Goal: Task Accomplishment & Management: Use online tool/utility

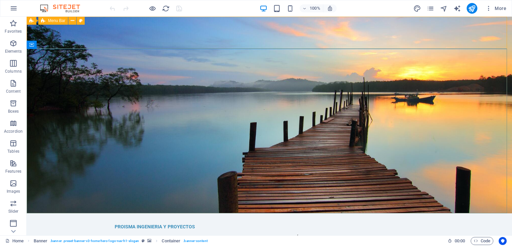
click at [57, 21] on span "Menu Bar" at bounding box center [56, 21] width 17 height 4
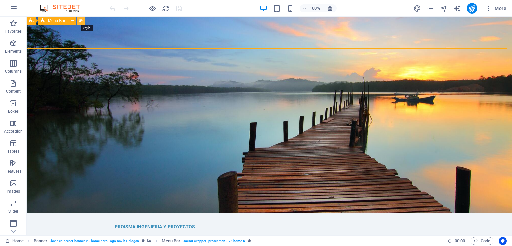
click at [83, 22] on button at bounding box center [81, 21] width 8 height 8
select select "rem"
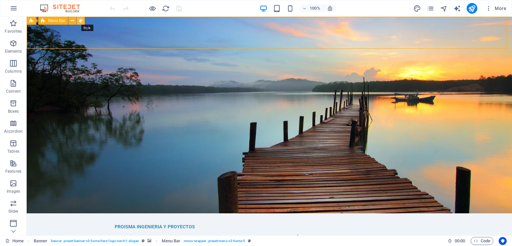
select select "preset-menu-v2-home-5"
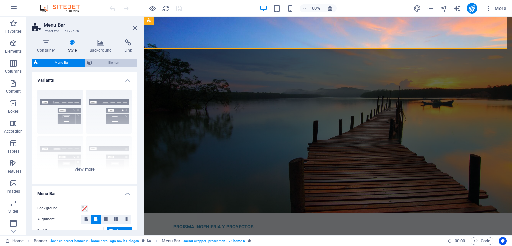
click at [105, 60] on span "Element" at bounding box center [114, 63] width 41 height 8
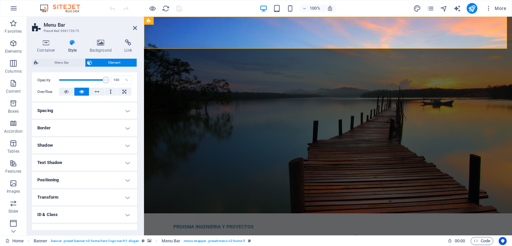
scroll to position [124, 0]
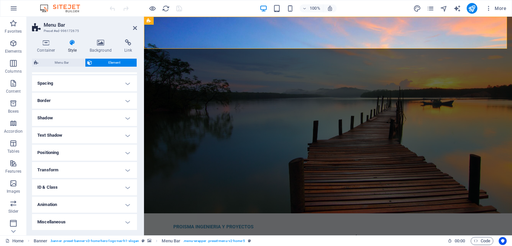
click at [118, 221] on h4 "Miscellaneous" at bounding box center [84, 222] width 105 height 16
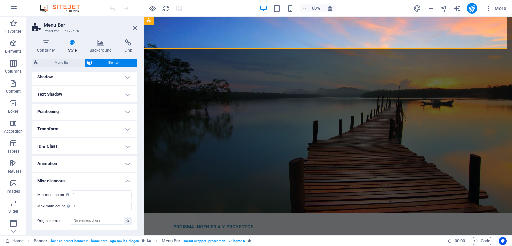
click at [127, 178] on h4 "Miscellaneous" at bounding box center [84, 179] width 105 height 12
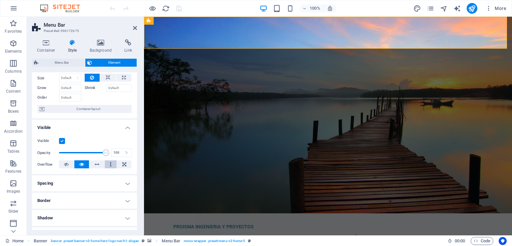
scroll to position [91, 0]
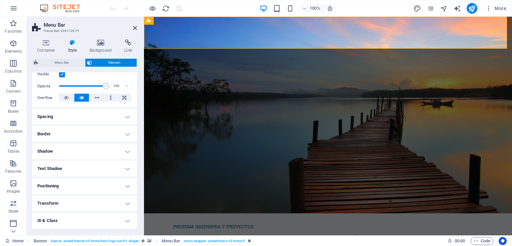
click at [124, 148] on h4 "Shadow" at bounding box center [84, 151] width 105 height 16
click at [124, 148] on h4 "Shadow" at bounding box center [84, 149] width 105 height 12
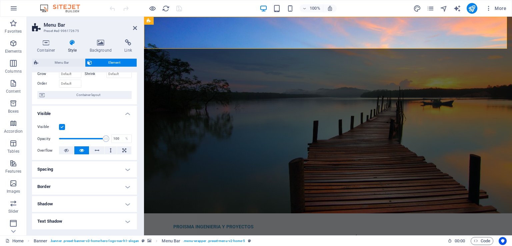
scroll to position [0, 0]
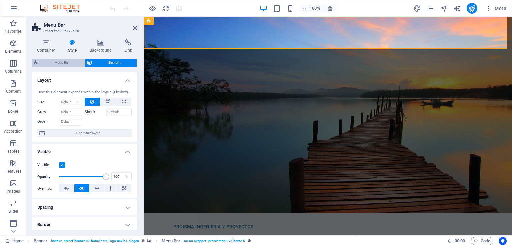
click at [56, 63] on span "Menu Bar" at bounding box center [61, 63] width 43 height 8
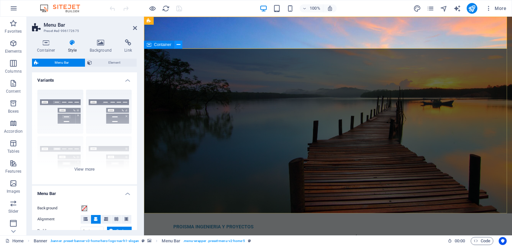
click at [179, 45] on icon at bounding box center [179, 44] width 4 height 7
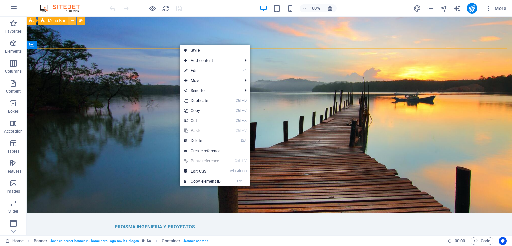
click at [71, 20] on icon at bounding box center [73, 20] width 4 height 7
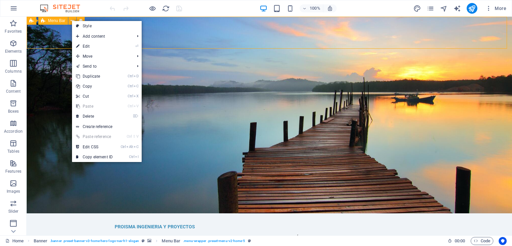
click at [53, 21] on span "Menu Bar" at bounding box center [56, 21] width 17 height 4
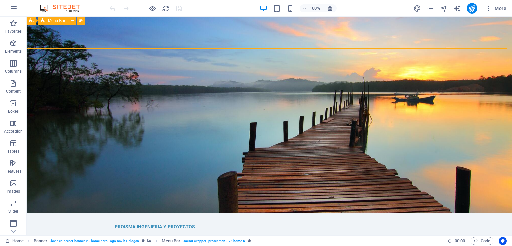
click at [49, 21] on span "Menu Bar" at bounding box center [56, 21] width 17 height 4
click at [31, 21] on icon at bounding box center [31, 21] width 4 height 8
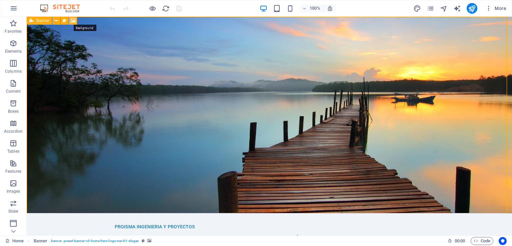
click at [73, 20] on icon at bounding box center [73, 20] width 5 height 7
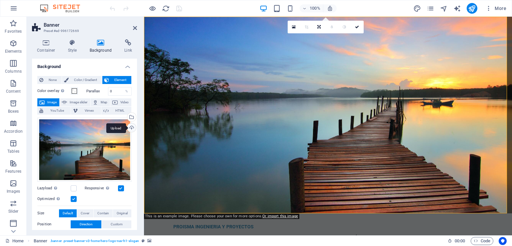
click at [132, 127] on div "Upload" at bounding box center [131, 128] width 10 height 10
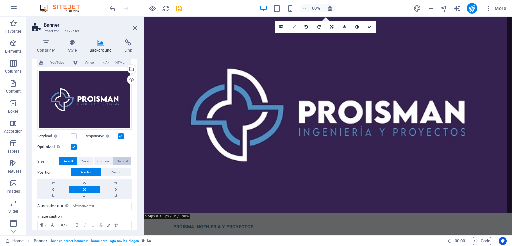
scroll to position [47, 0]
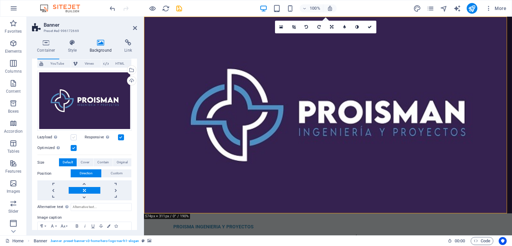
click at [76, 136] on label at bounding box center [74, 137] width 6 height 6
click at [0, 0] on input "Lazyload Loading images after the page loads improves page speed." at bounding box center [0, 0] width 0 height 0
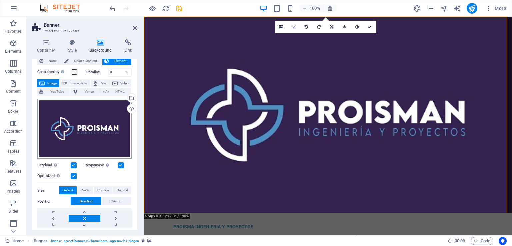
scroll to position [0, 0]
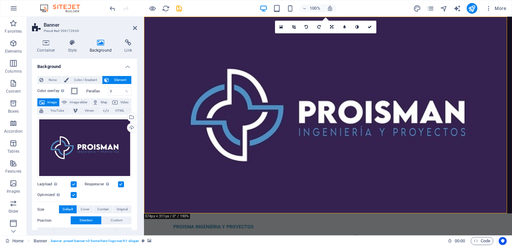
click at [74, 92] on span at bounding box center [74, 90] width 5 height 5
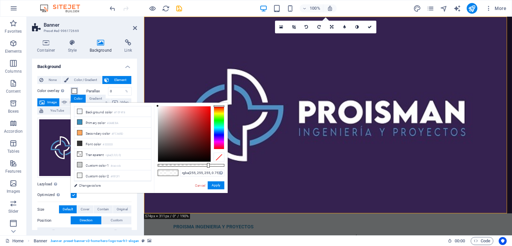
click at [74, 92] on span at bounding box center [74, 90] width 5 height 5
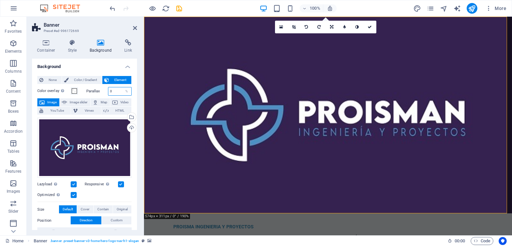
drag, startPoint x: 114, startPoint y: 92, endPoint x: 108, endPoint y: 91, distance: 6.0
click at [108, 91] on input "0" at bounding box center [119, 91] width 23 height 8
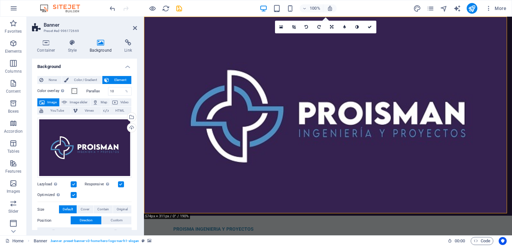
click at [125, 193] on div "Optimized Images are compressed to improve page speed." at bounding box center [84, 195] width 94 height 8
drag, startPoint x: 115, startPoint y: 91, endPoint x: 100, endPoint y: 90, distance: 15.4
click at [100, 90] on div "Parallax 10 %" at bounding box center [109, 91] width 46 height 9
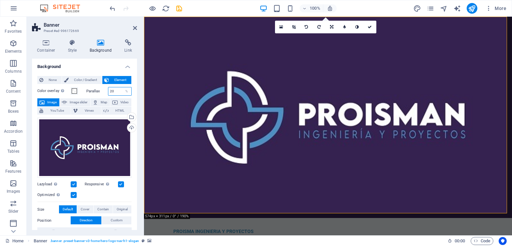
drag, startPoint x: 114, startPoint y: 91, endPoint x: 108, endPoint y: 92, distance: 6.0
click at [108, 92] on input "20" at bounding box center [119, 91] width 23 height 8
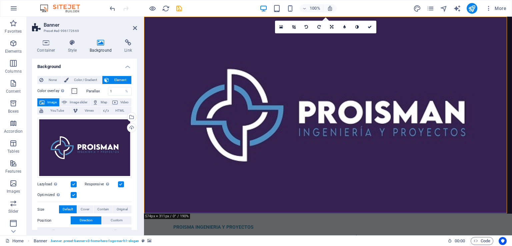
click at [123, 191] on div "Optimized Images are compressed to improve page speed." at bounding box center [84, 195] width 94 height 8
click at [117, 87] on input "1" at bounding box center [119, 91] width 23 height 8
click at [115, 90] on input "1" at bounding box center [119, 91] width 23 height 8
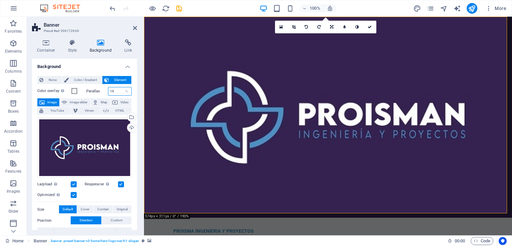
type input "19"
click at [119, 193] on div "Optimized Images are compressed to improve page speed." at bounding box center [84, 195] width 94 height 8
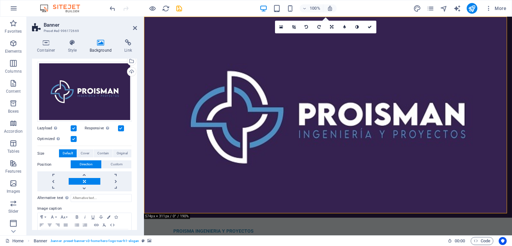
scroll to position [47, 0]
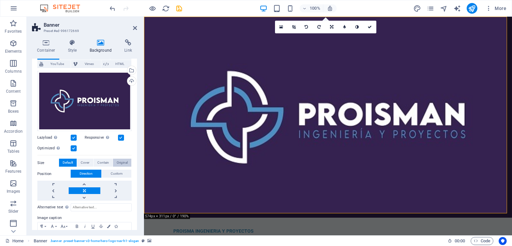
click at [118, 163] on span "Original" at bounding box center [122, 163] width 11 height 8
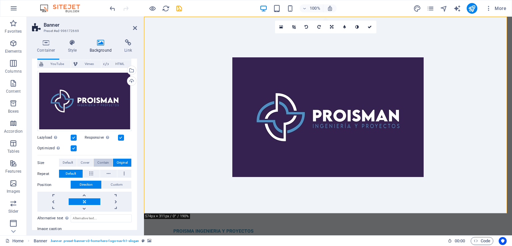
click at [103, 162] on span "Contain" at bounding box center [103, 163] width 12 height 8
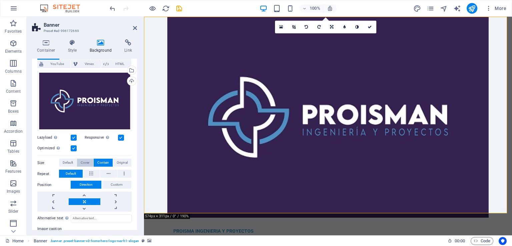
click at [78, 160] on button "Cover" at bounding box center [85, 163] width 16 height 8
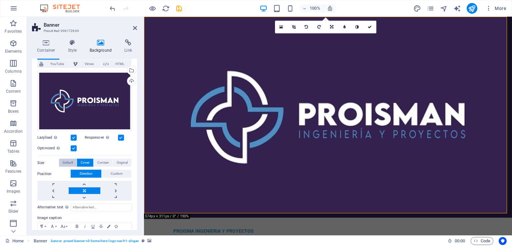
click at [71, 162] on span "Default" at bounding box center [68, 163] width 10 height 8
click at [122, 161] on span "Original" at bounding box center [122, 163] width 11 height 8
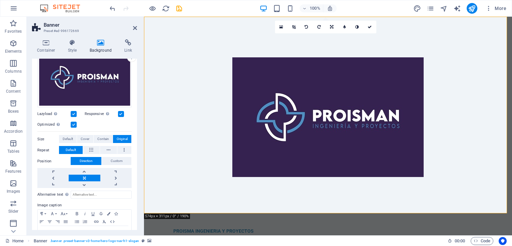
scroll to position [80, 0]
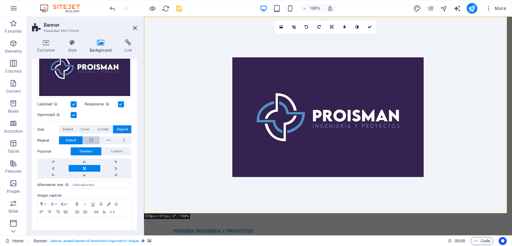
click at [90, 140] on icon at bounding box center [91, 140] width 4 height 8
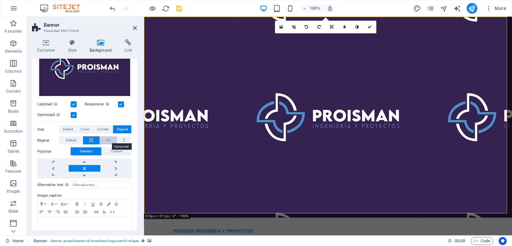
click at [107, 139] on icon at bounding box center [109, 140] width 4 height 8
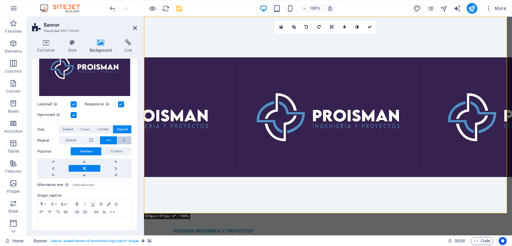
click at [124, 139] on button at bounding box center [124, 140] width 14 height 8
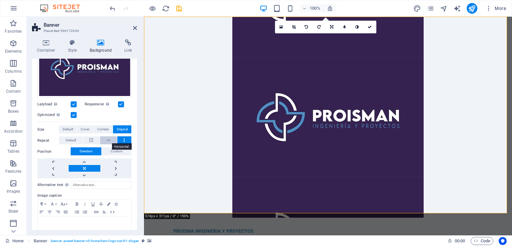
click at [107, 140] on icon at bounding box center [109, 140] width 4 height 8
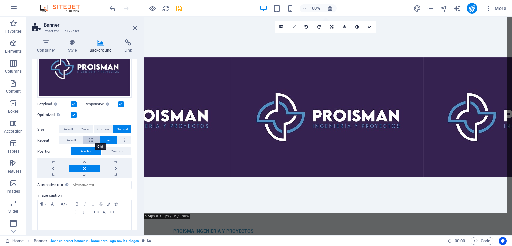
click at [93, 139] on button at bounding box center [91, 140] width 17 height 8
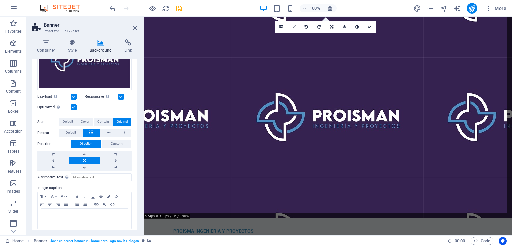
scroll to position [91, 0]
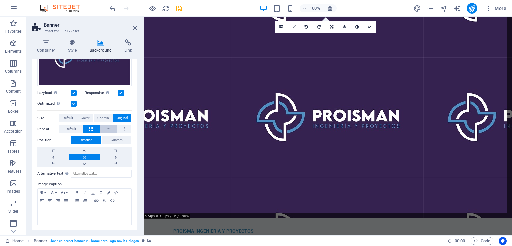
click at [115, 139] on span "Custom" at bounding box center [117, 140] width 12 height 8
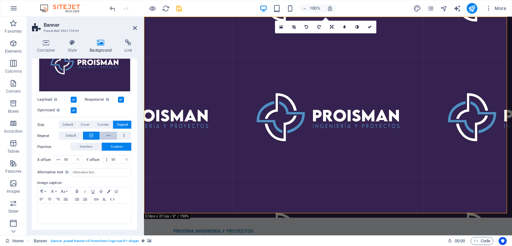
scroll to position [83, 0]
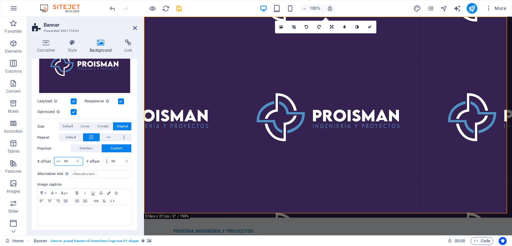
click at [70, 160] on input "50" at bounding box center [72, 161] width 20 height 8
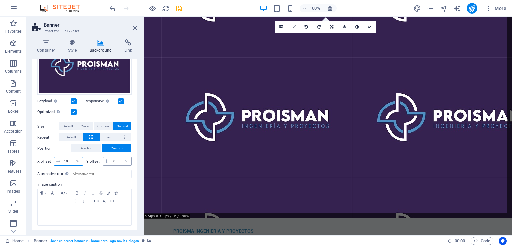
type input "10"
click at [113, 161] on input "50" at bounding box center [121, 161] width 22 height 8
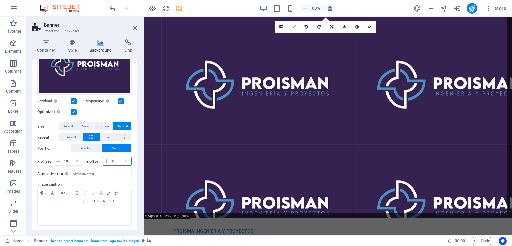
click at [117, 160] on input "10" at bounding box center [121, 161] width 22 height 8
type input "1"
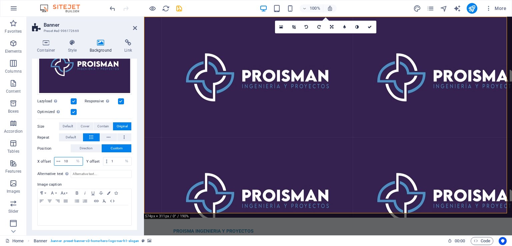
click at [70, 159] on input "10" at bounding box center [72, 161] width 20 height 8
type input "1"
click at [114, 158] on input "1" at bounding box center [121, 161] width 22 height 8
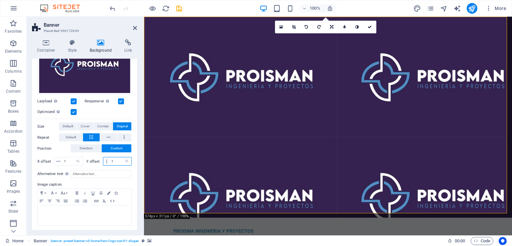
drag, startPoint x: 115, startPoint y: 159, endPoint x: 101, endPoint y: 160, distance: 13.7
click at [101, 160] on div "Y offset 1 px rem % vh vw" at bounding box center [109, 161] width 46 height 9
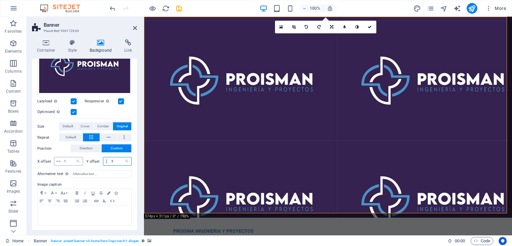
type input "5"
drag, startPoint x: 68, startPoint y: 159, endPoint x: 57, endPoint y: 159, distance: 10.7
click at [57, 159] on div "1 px rem % vh vw" at bounding box center [68, 161] width 29 height 9
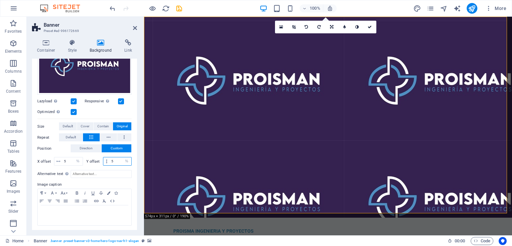
click at [118, 160] on input "5" at bounding box center [121, 161] width 22 height 8
drag, startPoint x: 67, startPoint y: 160, endPoint x: 56, endPoint y: 161, distance: 10.7
click at [56, 161] on div "5 px rem % vh vw" at bounding box center [68, 161] width 29 height 9
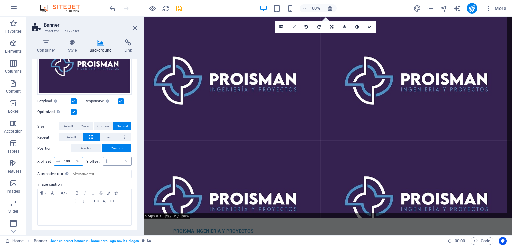
type input "100"
drag, startPoint x: 117, startPoint y: 160, endPoint x: 106, endPoint y: 161, distance: 11.0
click at [106, 161] on div "5 px rem % vh vw" at bounding box center [117, 161] width 29 height 9
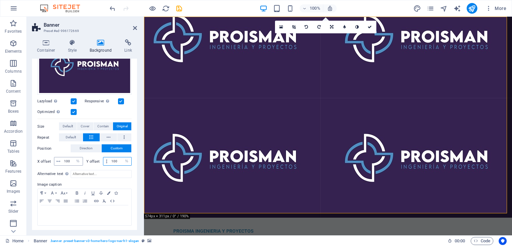
type input "100"
click at [70, 160] on input "100" at bounding box center [72, 161] width 20 height 8
click at [102, 126] on span "Contain" at bounding box center [103, 126] width 12 height 8
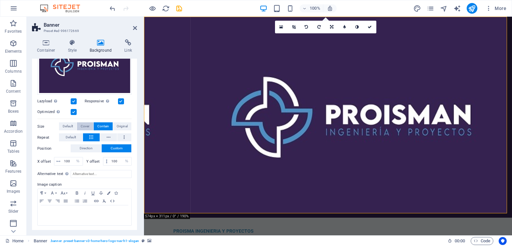
click at [85, 126] on span "Cover" at bounding box center [85, 126] width 9 height 8
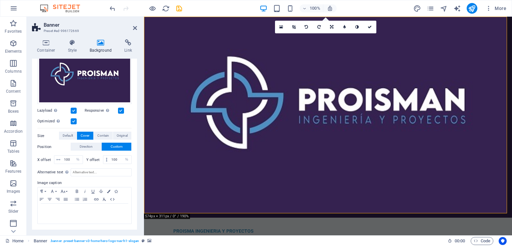
scroll to position [72, 0]
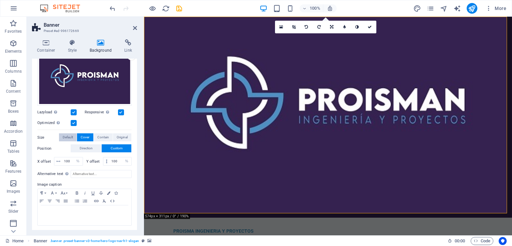
click at [70, 136] on span "Default" at bounding box center [68, 137] width 10 height 8
click at [92, 136] on button "Cover" at bounding box center [85, 137] width 16 height 8
click at [99, 135] on span "Contain" at bounding box center [103, 137] width 12 height 8
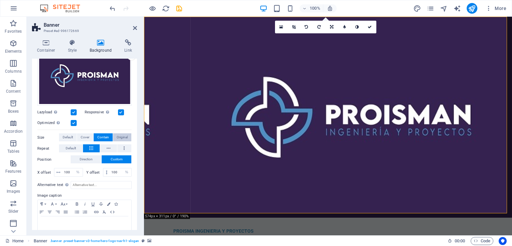
click at [117, 136] on span "Original" at bounding box center [122, 137] width 11 height 8
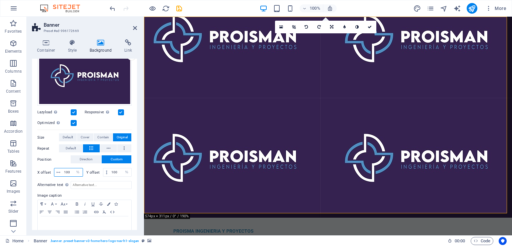
click at [70, 170] on input "100" at bounding box center [72, 172] width 20 height 8
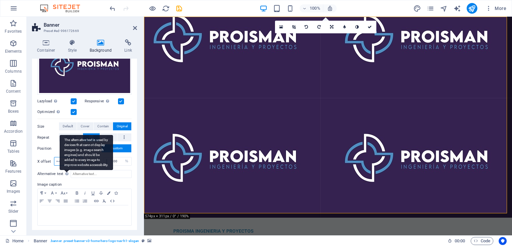
scroll to position [50, 0]
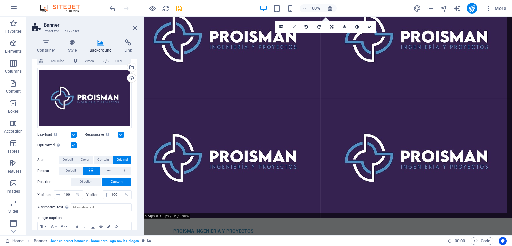
click at [76, 134] on label at bounding box center [74, 135] width 6 height 6
click at [0, 0] on input "Lazyload Loading images after the page loads improves page speed." at bounding box center [0, 0] width 0 height 0
click at [75, 144] on label at bounding box center [74, 145] width 6 height 6
click at [0, 0] on input "Optimized Images are compressed to improve page speed." at bounding box center [0, 0] width 0 height 0
click at [73, 146] on label at bounding box center [74, 145] width 6 height 6
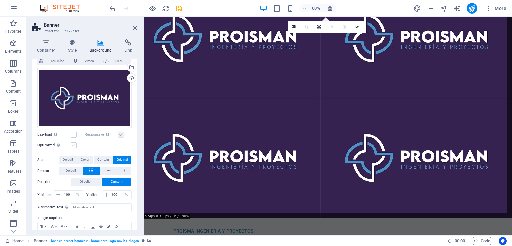
click at [0, 0] on input "Optimized Images are compressed to improve page speed." at bounding box center [0, 0] width 0 height 0
click at [119, 135] on label at bounding box center [121, 135] width 6 height 6
click at [0, 0] on input "Responsive Automatically load retina image and smartphone optimized sizes." at bounding box center [0, 0] width 0 height 0
click at [119, 135] on label at bounding box center [121, 135] width 6 height 6
click at [0, 0] on input "Responsive Automatically load retina image and smartphone optimized sizes." at bounding box center [0, 0] width 0 height 0
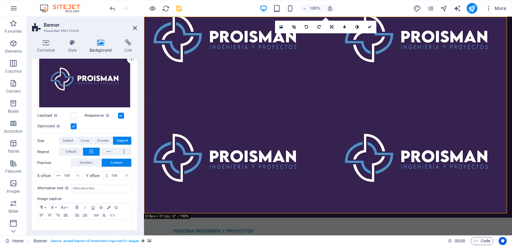
scroll to position [83, 0]
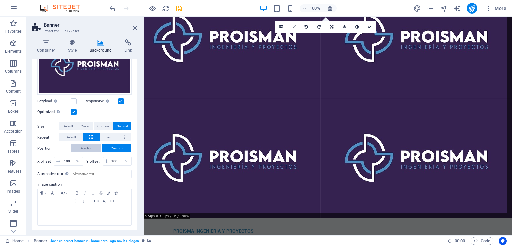
click at [88, 148] on span "Direction" at bounding box center [86, 148] width 13 height 8
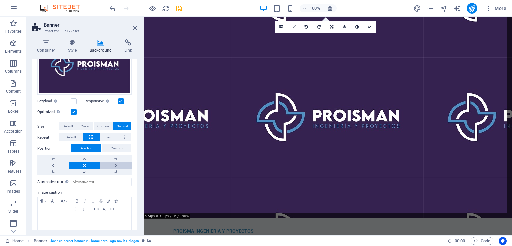
click at [115, 164] on link at bounding box center [115, 165] width 31 height 7
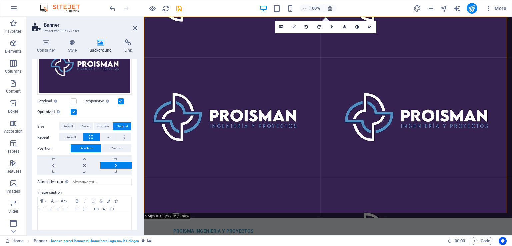
click at [115, 164] on link at bounding box center [115, 165] width 31 height 7
click at [83, 171] on link at bounding box center [84, 172] width 31 height 7
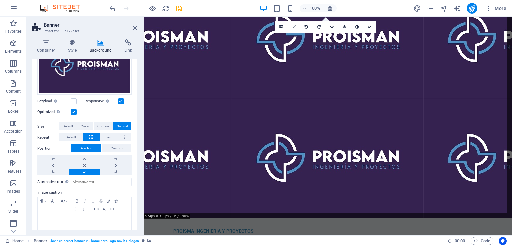
click at [83, 171] on link at bounding box center [84, 172] width 31 height 7
click at [116, 145] on span "Custom" at bounding box center [117, 148] width 12 height 8
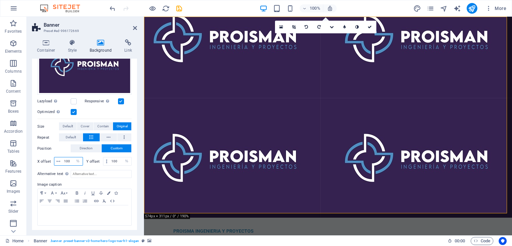
drag, startPoint x: 70, startPoint y: 161, endPoint x: 61, endPoint y: 161, distance: 9.7
click at [61, 161] on div "100 px rem % vh vw" at bounding box center [68, 161] width 29 height 9
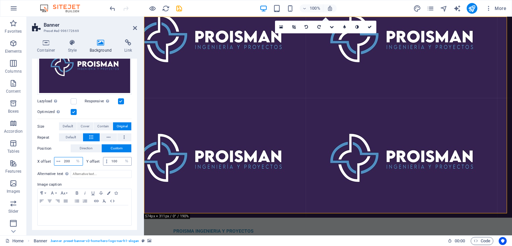
type input "200"
click at [116, 161] on input "100" at bounding box center [121, 161] width 22 height 8
click at [111, 161] on input "100" at bounding box center [121, 161] width 22 height 8
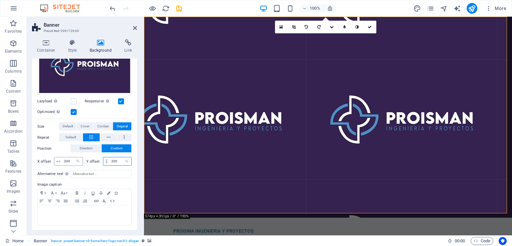
type input "200"
click at [69, 160] on input "200" at bounding box center [72, 161] width 20 height 8
drag, startPoint x: 71, startPoint y: 160, endPoint x: 57, endPoint y: 160, distance: 13.3
click at [57, 160] on div "200 px rem % vh vw" at bounding box center [68, 161] width 29 height 9
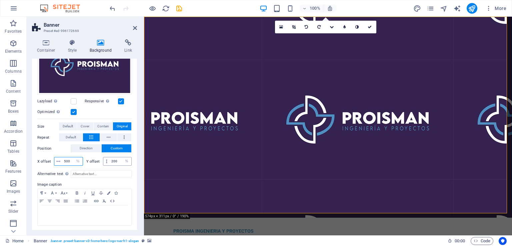
type input "500"
click at [114, 160] on input "200" at bounding box center [121, 161] width 22 height 8
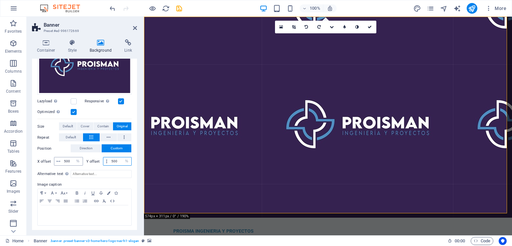
type input "500"
click at [68, 160] on input "500" at bounding box center [72, 161] width 20 height 8
drag, startPoint x: 69, startPoint y: 161, endPoint x: 58, endPoint y: 161, distance: 11.3
click at [58, 161] on div "500 px rem % vh vw" at bounding box center [68, 161] width 29 height 9
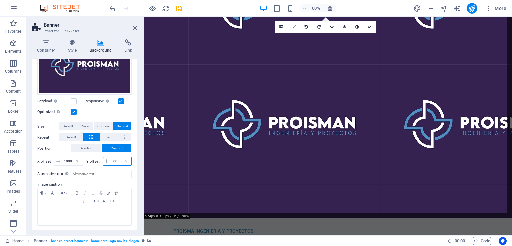
click at [115, 160] on input "500" at bounding box center [121, 161] width 22 height 8
drag, startPoint x: 72, startPoint y: 162, endPoint x: 57, endPoint y: 162, distance: 14.7
click at [57, 162] on div "1000 px rem % vh vw" at bounding box center [68, 161] width 29 height 9
type input "25"
click at [113, 160] on input "500" at bounding box center [121, 161] width 22 height 8
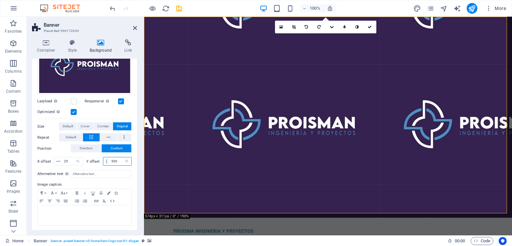
click at [113, 160] on input "500" at bounding box center [121, 161] width 22 height 8
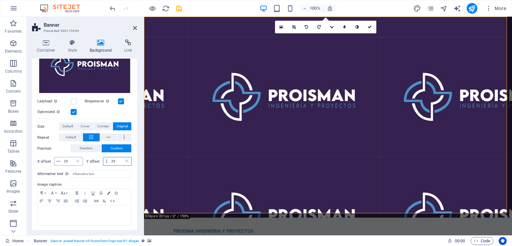
type input "25"
click at [70, 160] on input "25" at bounding box center [72, 161] width 20 height 8
click at [135, 27] on icon at bounding box center [135, 27] width 4 height 5
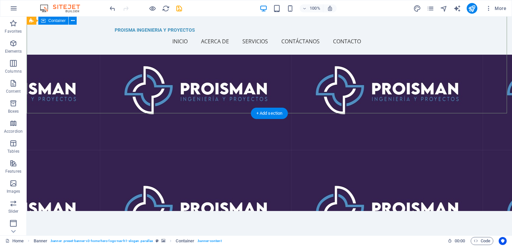
scroll to position [0, 0]
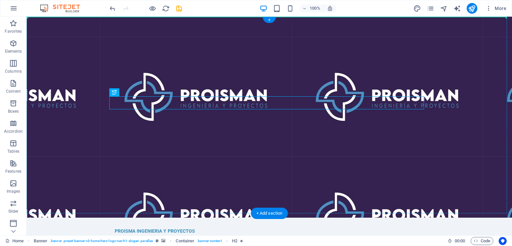
drag, startPoint x: 264, startPoint y: 103, endPoint x: 264, endPoint y: 72, distance: 31.0
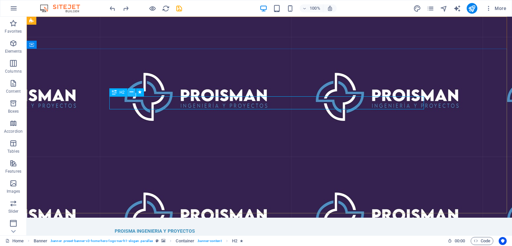
click at [132, 93] on icon at bounding box center [132, 92] width 4 height 7
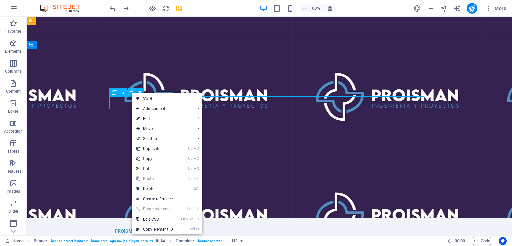
click at [132, 93] on icon at bounding box center [132, 92] width 4 height 7
click at [118, 93] on div "H2" at bounding box center [118, 92] width 18 height 8
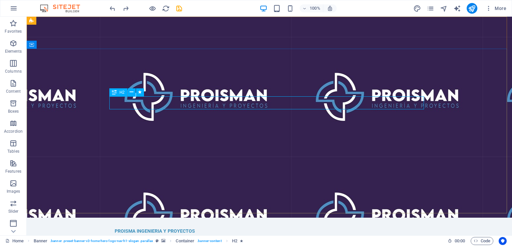
click at [118, 92] on div "H2" at bounding box center [118, 92] width 18 height 8
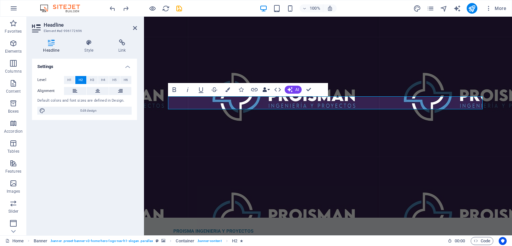
click at [269, 91] on button "Data Bindings" at bounding box center [265, 89] width 9 height 13
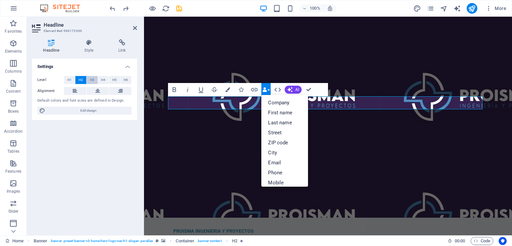
click at [91, 80] on span "H3" at bounding box center [92, 80] width 4 height 8
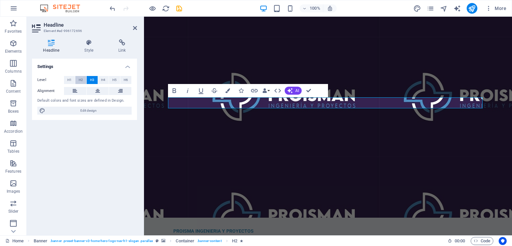
click at [83, 80] on button "H2" at bounding box center [80, 80] width 11 height 8
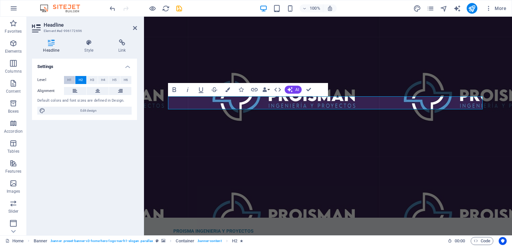
click at [71, 80] on span "H1" at bounding box center [69, 80] width 4 height 8
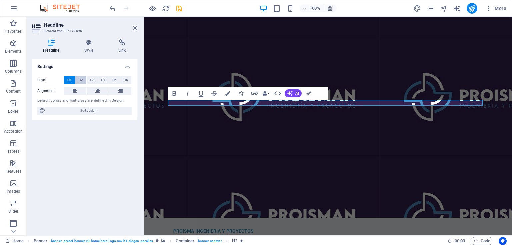
click at [81, 80] on span "H2" at bounding box center [81, 80] width 4 height 8
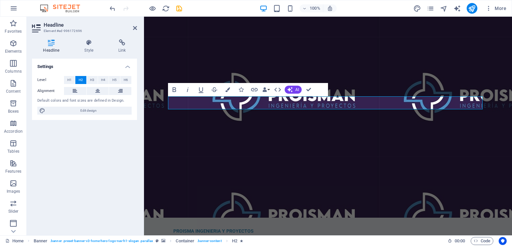
click at [127, 67] on h4 "Settings" at bounding box center [84, 65] width 105 height 12
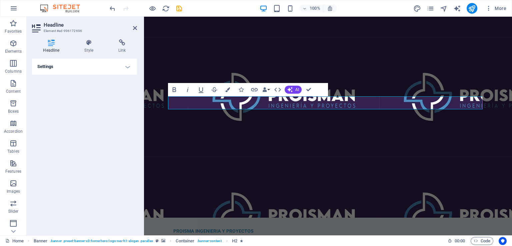
click at [128, 67] on h4 "Settings" at bounding box center [84, 67] width 105 height 16
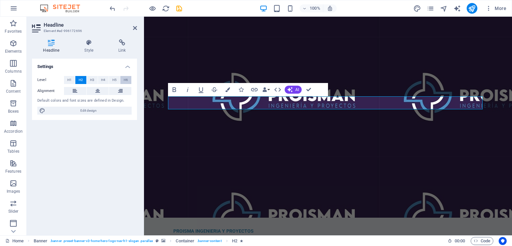
click at [127, 79] on span "H6" at bounding box center [126, 80] width 4 height 8
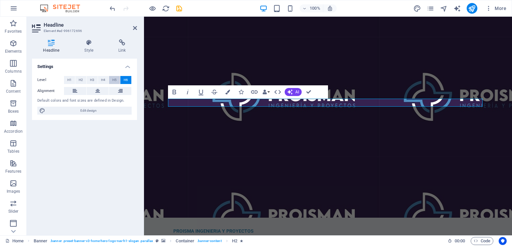
click at [113, 79] on span "H5" at bounding box center [114, 80] width 4 height 8
click at [103, 80] on span "H4" at bounding box center [103, 80] width 4 height 8
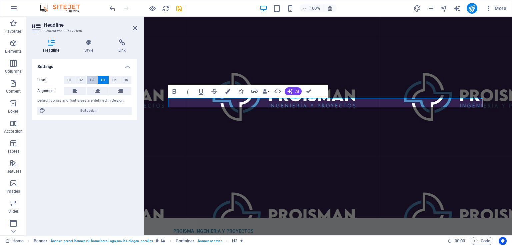
click at [94, 81] on span "H3" at bounding box center [92, 80] width 4 height 8
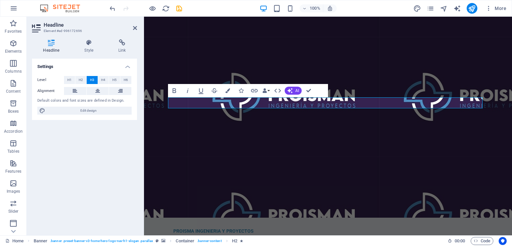
click at [88, 81] on button "H3" at bounding box center [92, 80] width 11 height 8
click at [83, 80] on button "H2" at bounding box center [80, 80] width 11 height 8
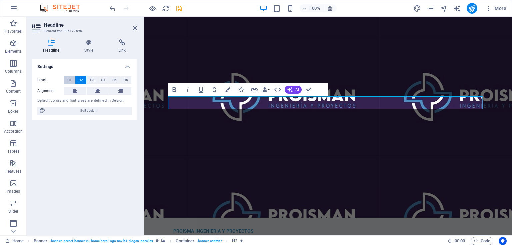
click at [67, 78] on button "H1" at bounding box center [69, 80] width 11 height 8
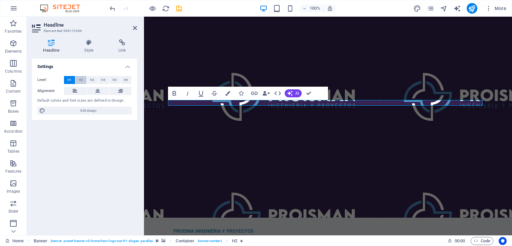
click at [80, 80] on span "H2" at bounding box center [81, 80] width 4 height 8
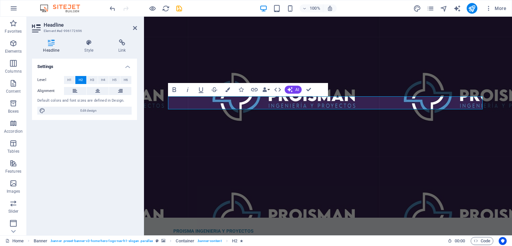
click at [93, 132] on div "Settings Level H1 H2 H3 H4 H5 H6 Alignment Default colors and font sizes are de…" at bounding box center [84, 144] width 105 height 171
click at [174, 89] on icon "button" at bounding box center [175, 89] width 4 height 5
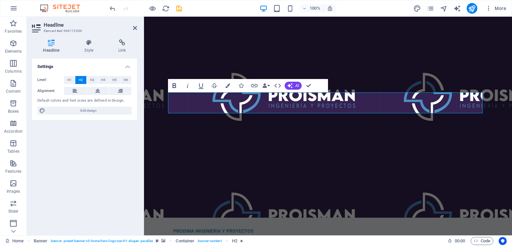
click at [174, 89] on icon "button" at bounding box center [174, 86] width 8 height 8
click at [175, 86] on icon "button" at bounding box center [175, 85] width 4 height 5
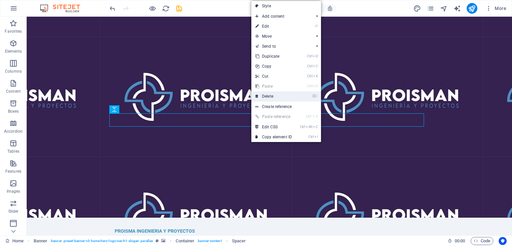
click at [272, 96] on link "⌦ Delete" at bounding box center [273, 96] width 45 height 10
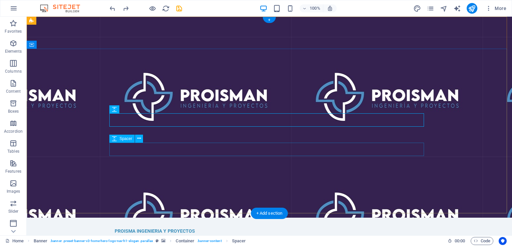
select select "px"
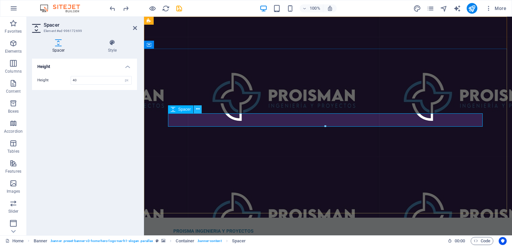
click at [197, 110] on icon at bounding box center [198, 109] width 4 height 7
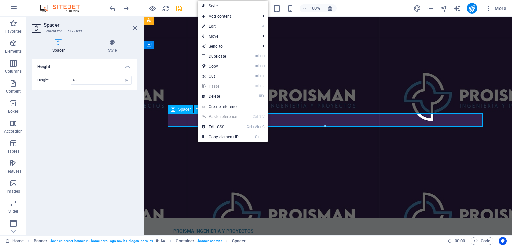
click at [185, 113] on div "Spacer" at bounding box center [180, 109] width 25 height 8
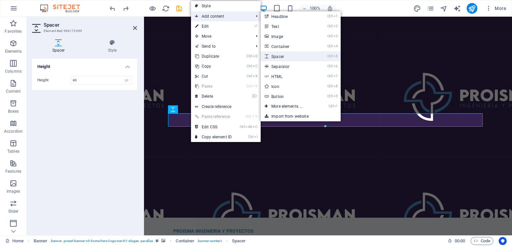
drag, startPoint x: 300, startPoint y: 59, endPoint x: 157, endPoint y: 45, distance: 144.6
click at [300, 59] on link "Ctrl 5 Spacer" at bounding box center [287, 56] width 55 height 10
select select "px"
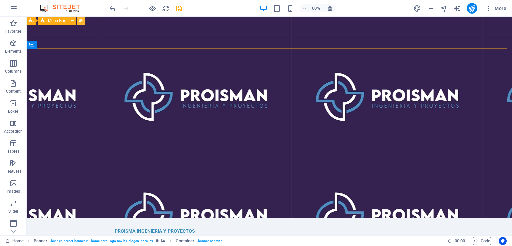
click at [80, 21] on icon at bounding box center [81, 20] width 4 height 7
select select "rem"
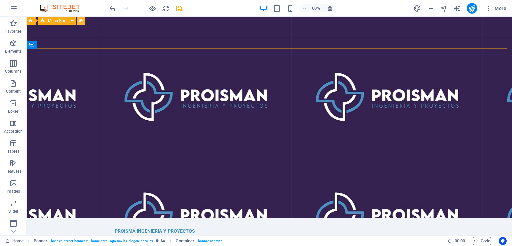
select select "preset-menu-v2-home-5"
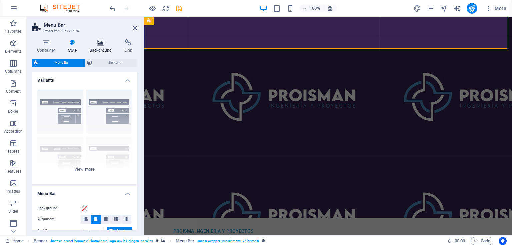
click at [99, 45] on icon at bounding box center [101, 42] width 32 height 7
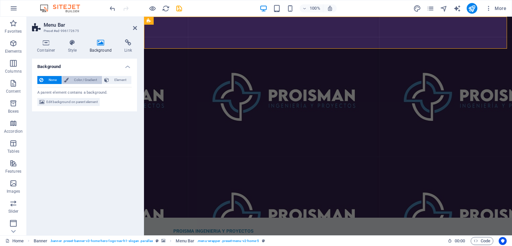
click at [72, 79] on span "Color / Gradient" at bounding box center [85, 80] width 29 height 8
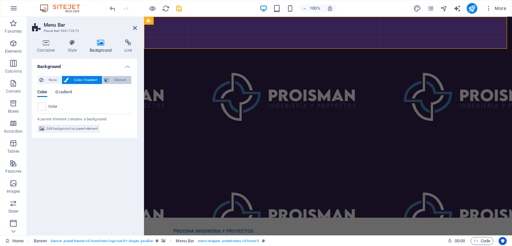
click at [118, 79] on span "Element" at bounding box center [120, 80] width 18 height 8
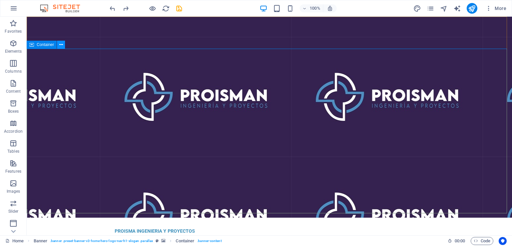
click at [60, 46] on icon at bounding box center [61, 44] width 4 height 7
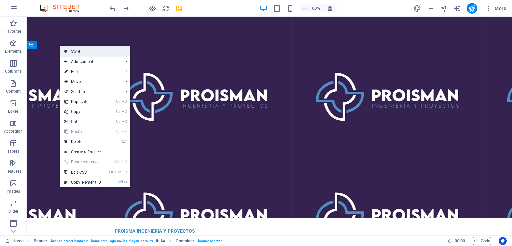
click at [71, 52] on link "Style" at bounding box center [95, 51] width 70 height 10
select select "preset-banner-v3-home-hero-logo-nav-h1-slogan"
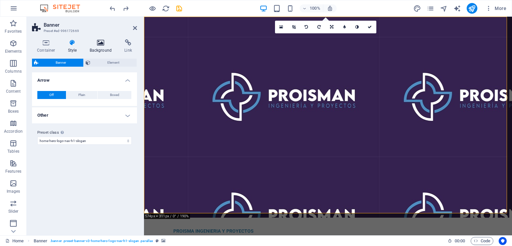
click at [108, 45] on icon at bounding box center [101, 42] width 32 height 7
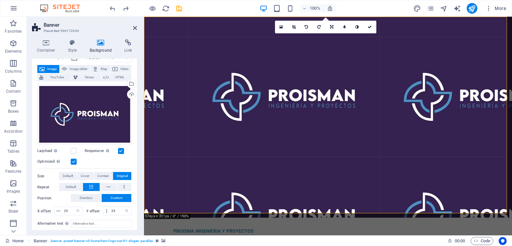
scroll to position [83, 0]
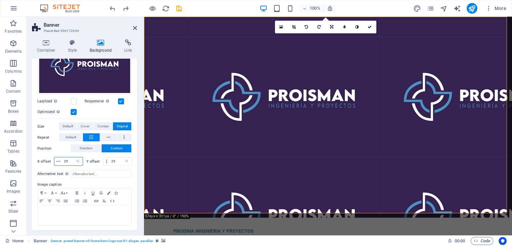
drag, startPoint x: 69, startPoint y: 161, endPoint x: 59, endPoint y: 161, distance: 10.7
click at [59, 161] on div "25 px rem % vh vw" at bounding box center [68, 161] width 29 height 9
type input "1"
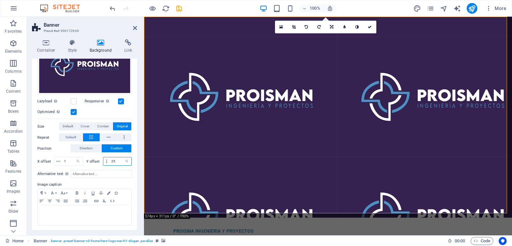
click at [113, 159] on input "25" at bounding box center [121, 161] width 22 height 8
click at [106, 126] on span "Contain" at bounding box center [103, 126] width 12 height 8
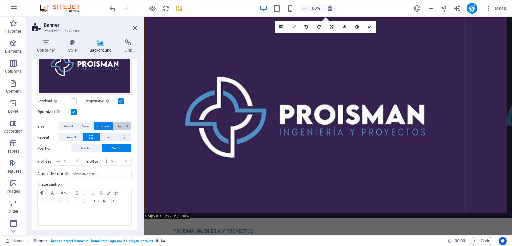
click at [125, 125] on span "Original" at bounding box center [122, 126] width 11 height 8
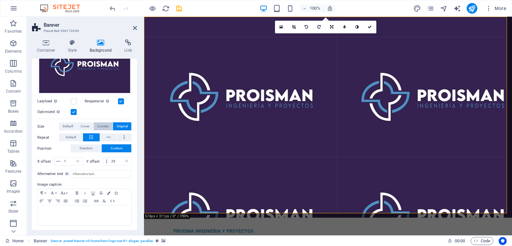
click at [105, 126] on span "Contain" at bounding box center [103, 126] width 12 height 8
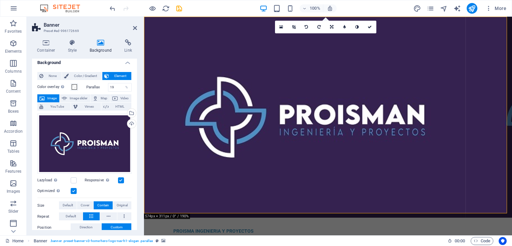
scroll to position [0, 0]
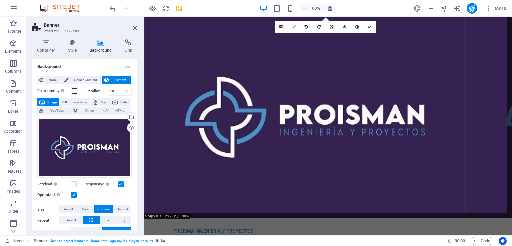
drag, startPoint x: 121, startPoint y: 91, endPoint x: 103, endPoint y: 91, distance: 18.0
click at [103, 91] on div "Parallax 19 %" at bounding box center [109, 91] width 46 height 9
click at [75, 89] on span at bounding box center [74, 90] width 5 height 5
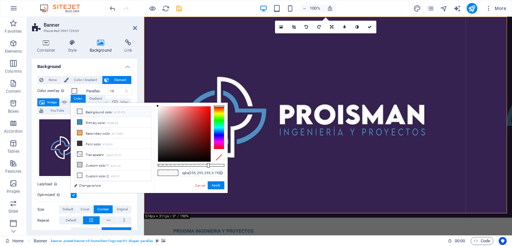
click at [87, 111] on li "Background color #F0F4F8" at bounding box center [112, 111] width 77 height 11
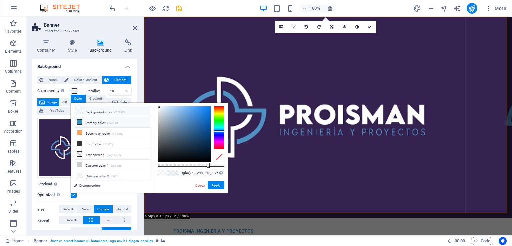
click at [91, 123] on li "Primary color #3A8EBA" at bounding box center [112, 122] width 77 height 11
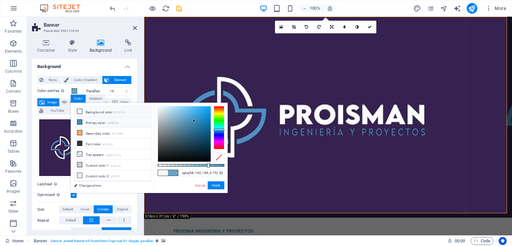
click at [91, 113] on li "Background color #F0F4F8" at bounding box center [112, 111] width 77 height 11
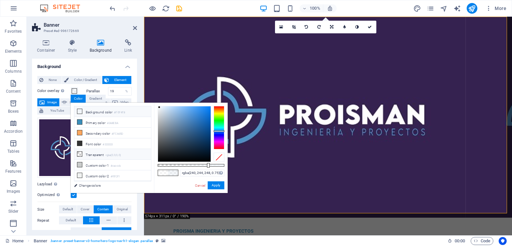
click at [91, 152] on li "Transparent rgba(0,0,0,.0)" at bounding box center [112, 154] width 77 height 11
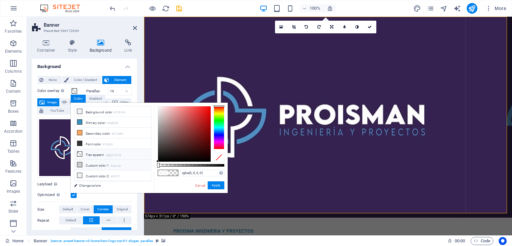
click at [91, 163] on li "Custom color 1 #cacccb" at bounding box center [112, 165] width 77 height 11
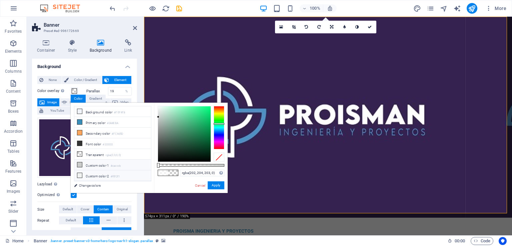
click at [92, 174] on li "Custom color 2 #f0f2f1" at bounding box center [112, 175] width 77 height 11
click at [96, 141] on li "Font color #333333" at bounding box center [112, 143] width 77 height 11
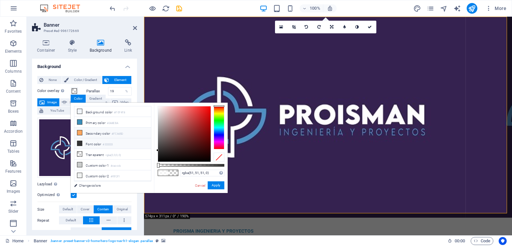
click at [97, 131] on li "Secondary color #FCA65D" at bounding box center [112, 133] width 77 height 11
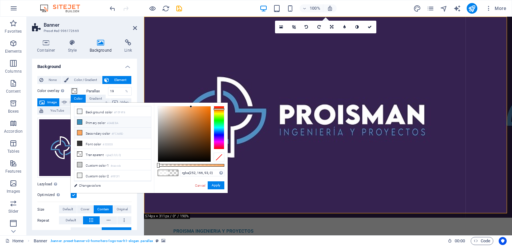
click at [97, 123] on li "Primary color #3A8EBA" at bounding box center [112, 122] width 77 height 11
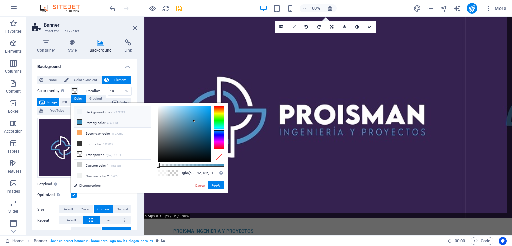
click at [94, 110] on li "Background color #F0F4F8" at bounding box center [112, 111] width 77 height 11
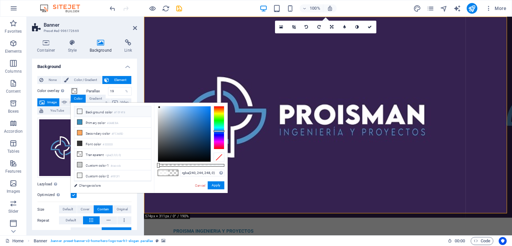
click at [105, 110] on li "Background color #F0F4F8" at bounding box center [112, 111] width 77 height 11
click at [201, 187] on link "Cancel" at bounding box center [200, 185] width 12 height 5
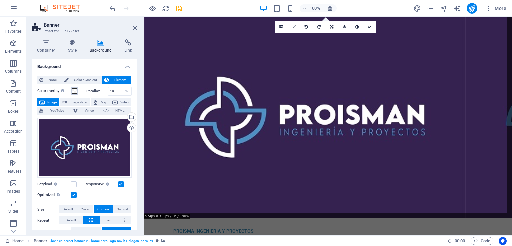
click at [75, 91] on span at bounding box center [74, 90] width 5 height 5
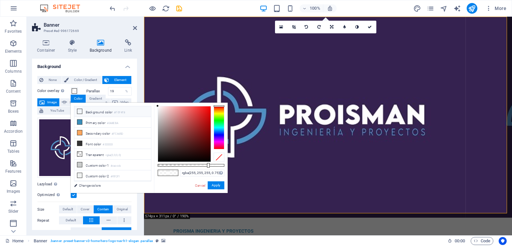
click at [91, 112] on li "Background color #F0F4F8" at bounding box center [112, 111] width 77 height 11
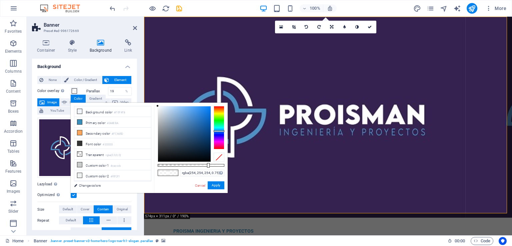
type input "rgba(255, 255, 255, 0.75)"
drag, startPoint x: 160, startPoint y: 107, endPoint x: 137, endPoint y: 104, distance: 23.2
click at [137, 104] on div "less Background color #F0F4F8 Primary color #3A8EBA Secondary color #FCA65D Fon…" at bounding box center [149, 148] width 157 height 90
click at [222, 185] on button "Apply" at bounding box center [215, 185] width 17 height 8
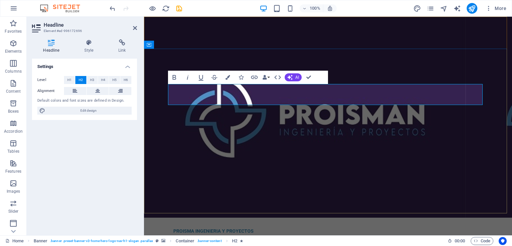
drag, startPoint x: 434, startPoint y: 97, endPoint x: 192, endPoint y: 99, distance: 242.1
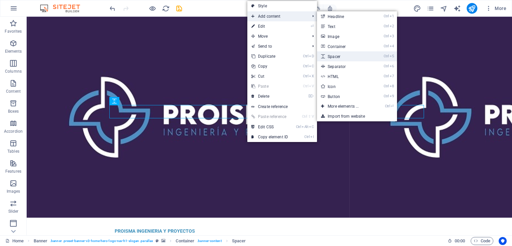
click at [344, 54] on link "Ctrl 5 Spacer" at bounding box center [344, 56] width 55 height 10
select select "px"
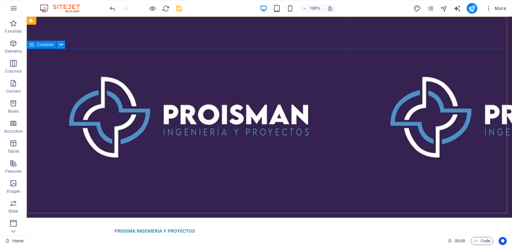
click at [62, 44] on icon at bounding box center [61, 44] width 4 height 7
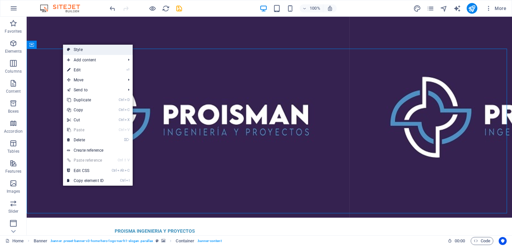
click at [91, 50] on link "Style" at bounding box center [98, 50] width 70 height 10
select select "preset-banner-v3-home-hero-logo-nav-h1-slogan"
select select "%"
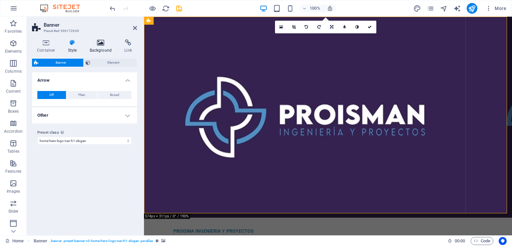
click at [107, 46] on h4 "Background" at bounding box center [102, 46] width 35 height 14
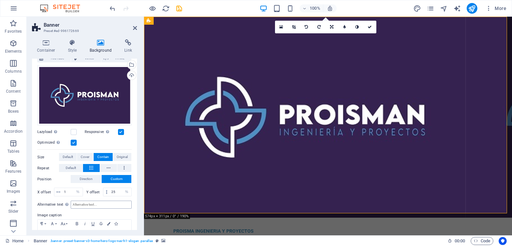
scroll to position [83, 0]
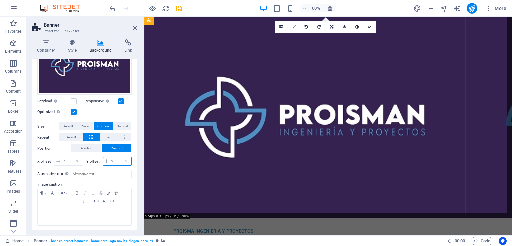
drag, startPoint x: 113, startPoint y: 161, endPoint x: 105, endPoint y: 161, distance: 8.4
click at [105, 161] on div "25 px rem % vh vw" at bounding box center [117, 161] width 29 height 9
click at [121, 122] on span "Original" at bounding box center [122, 126] width 11 height 8
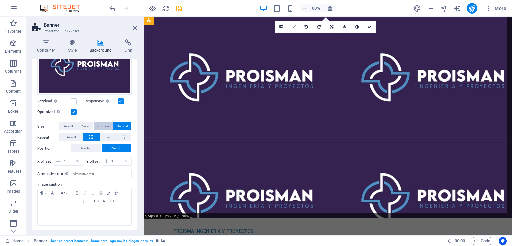
click at [101, 124] on span "Contain" at bounding box center [103, 126] width 12 height 8
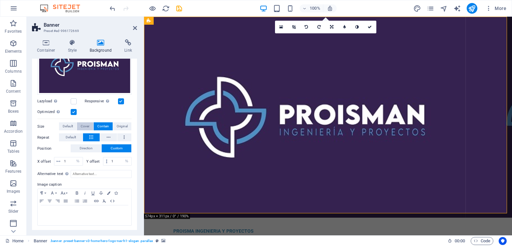
click at [85, 123] on span "Cover" at bounding box center [85, 126] width 9 height 8
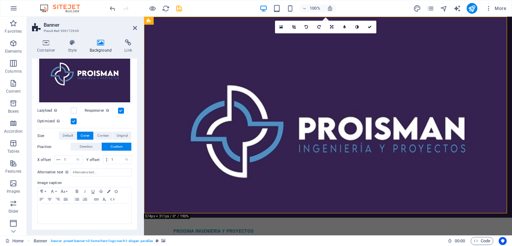
scroll to position [72, 0]
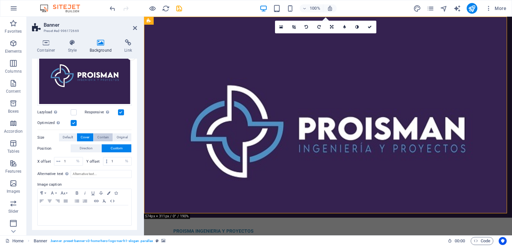
click at [103, 138] on span "Contain" at bounding box center [103, 137] width 12 height 8
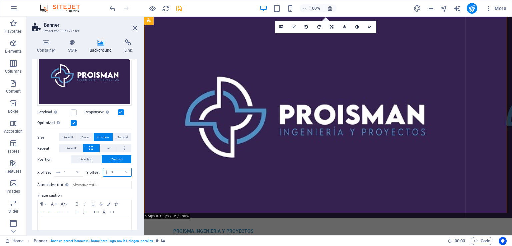
drag, startPoint x: 114, startPoint y: 171, endPoint x: 107, endPoint y: 172, distance: 7.4
click at [107, 172] on div "1 px rem % vh vw" at bounding box center [117, 172] width 29 height 9
type input "100"
drag, startPoint x: 68, startPoint y: 170, endPoint x: 63, endPoint y: 170, distance: 4.7
click at [63, 170] on input "1" at bounding box center [72, 172] width 20 height 8
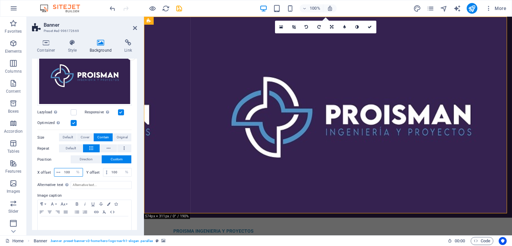
drag, startPoint x: 72, startPoint y: 172, endPoint x: 62, endPoint y: 172, distance: 9.7
click at [62, 172] on input "100" at bounding box center [72, 172] width 20 height 8
type input "1"
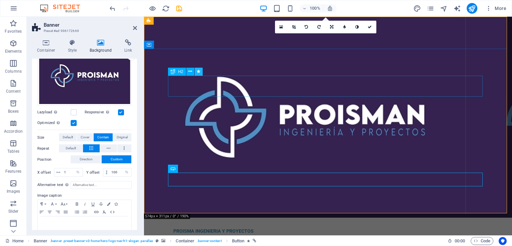
click at [200, 75] on button at bounding box center [198, 72] width 8 height 8
select select "move-bottom-to-top"
select select "s"
select select "onload"
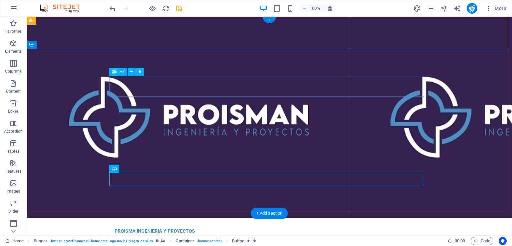
select select "move-bottom-to-top"
select select "s"
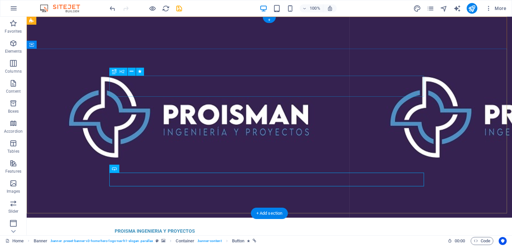
select select "onload"
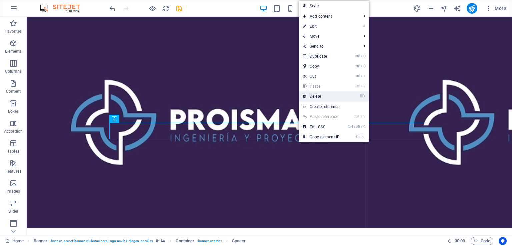
click at [318, 96] on link "⌦ Delete" at bounding box center [321, 96] width 45 height 10
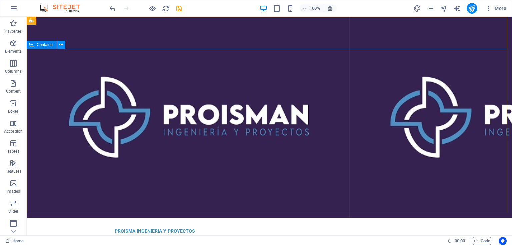
click at [61, 46] on icon at bounding box center [61, 44] width 4 height 7
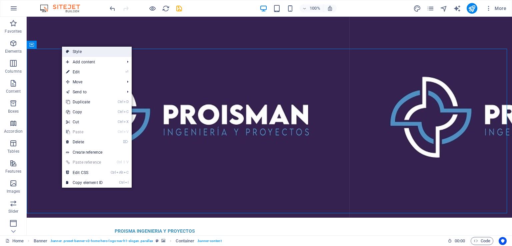
click at [80, 53] on link "Style" at bounding box center [97, 52] width 70 height 10
select select "preset-banner-v3-home-hero-logo-nav-h1-slogan"
select select "%"
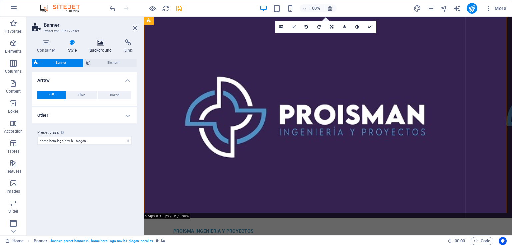
click at [103, 49] on h4 "Background" at bounding box center [102, 46] width 35 height 14
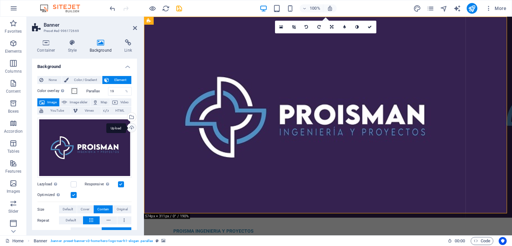
click at [131, 127] on div "Upload" at bounding box center [131, 128] width 10 height 10
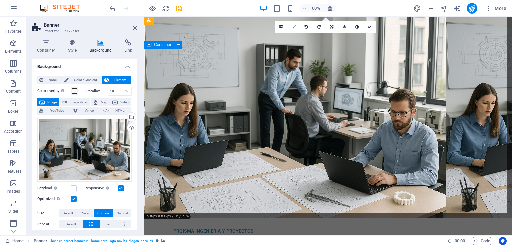
click at [136, 28] on icon at bounding box center [135, 27] width 4 height 5
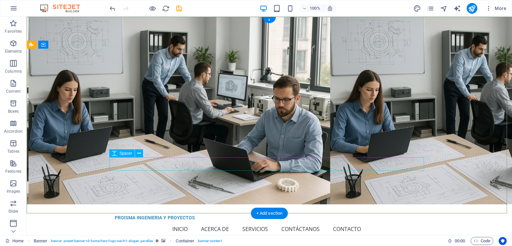
scroll to position [0, 0]
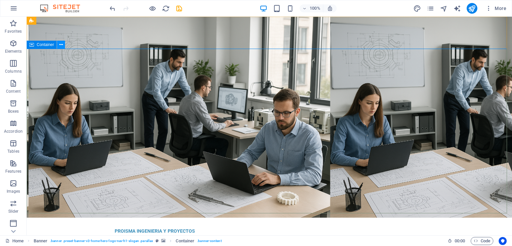
click at [64, 44] on button at bounding box center [61, 45] width 8 height 8
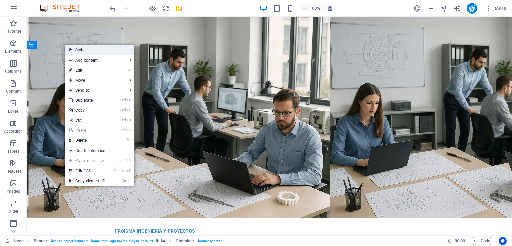
click at [83, 52] on link "Style" at bounding box center [100, 50] width 70 height 10
select select "preset-banner-v3-home-hero-logo-nav-h1-slogan"
select select "%"
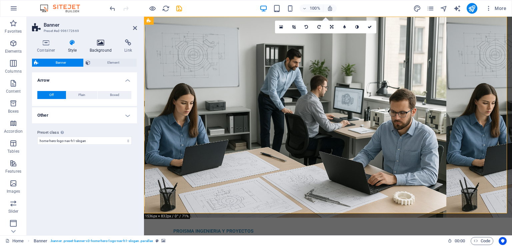
click at [97, 44] on icon at bounding box center [101, 42] width 32 height 7
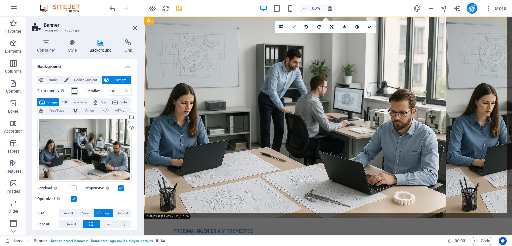
click at [72, 90] on span at bounding box center [74, 90] width 5 height 5
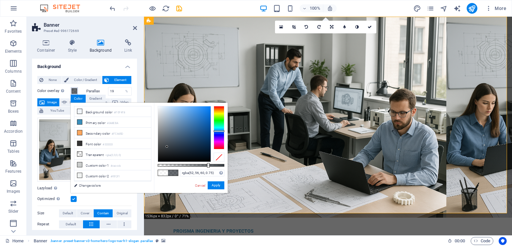
type input "rgba(50, 54, 58, 0.75)"
drag, startPoint x: 157, startPoint y: 105, endPoint x: 165, endPoint y: 149, distance: 43.9
click at [165, 149] on div at bounding box center [164, 148] width 2 height 2
drag, startPoint x: 219, startPoint y: 185, endPoint x: 75, endPoint y: 168, distance: 144.5
click at [219, 185] on button "Apply" at bounding box center [215, 185] width 17 height 8
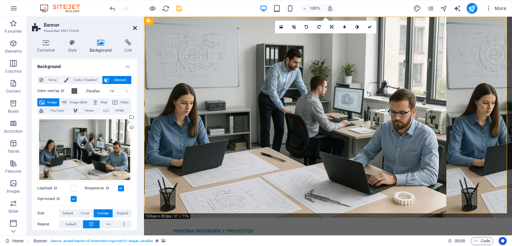
click at [137, 28] on icon at bounding box center [135, 27] width 4 height 5
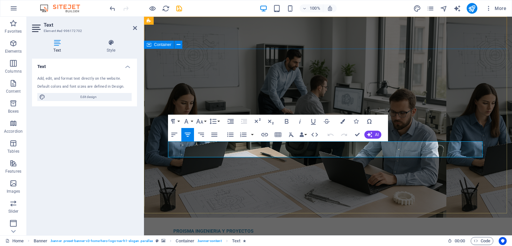
drag, startPoint x: 444, startPoint y: 152, endPoint x: 159, endPoint y: 145, distance: 284.5
click at [193, 122] on button "Font Family" at bounding box center [187, 121] width 13 height 13
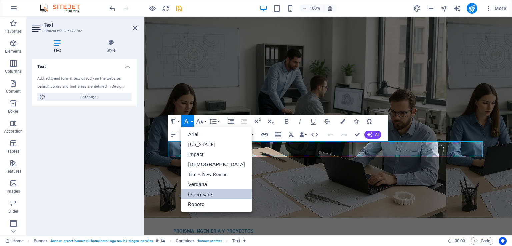
click at [193, 122] on button "Font Family" at bounding box center [187, 121] width 13 height 13
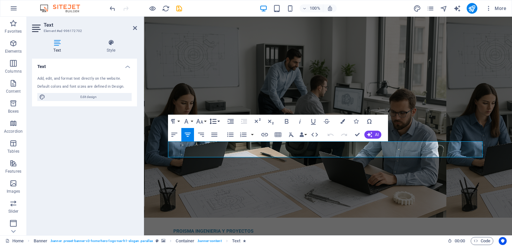
click at [208, 121] on button "Line Height" at bounding box center [214, 121] width 13 height 13
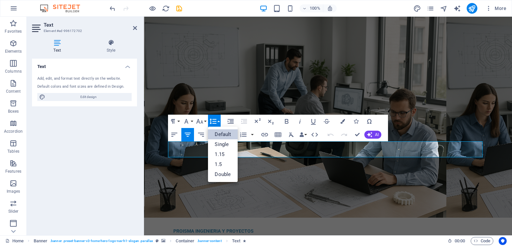
click at [211, 121] on icon "button" at bounding box center [212, 122] width 7 height 6
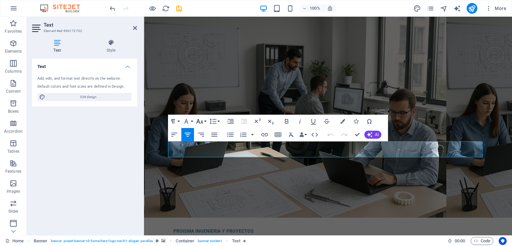
click at [205, 121] on button "Font Size" at bounding box center [200, 121] width 13 height 13
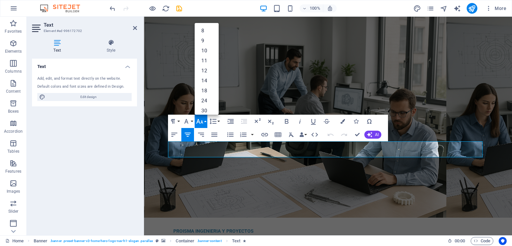
click at [205, 121] on button "Font Size" at bounding box center [200, 121] width 13 height 13
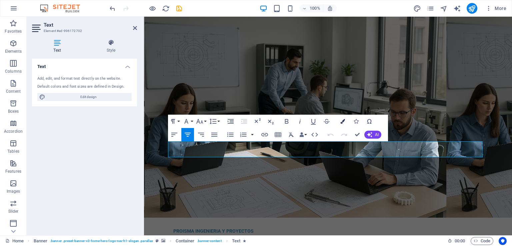
click at [344, 121] on icon "button" at bounding box center [342, 121] width 5 height 5
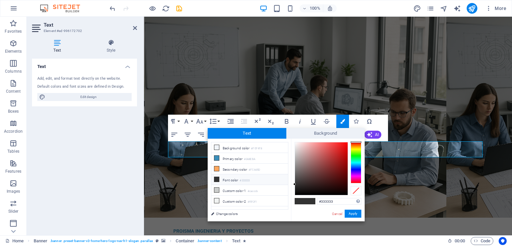
click at [359, 168] on div at bounding box center [355, 162] width 11 height 41
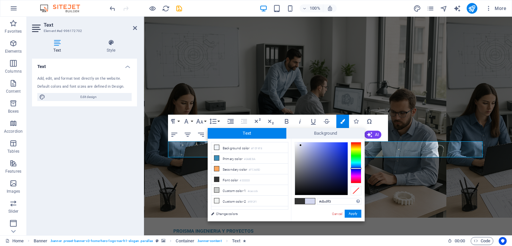
type input "#dde0f3"
drag, startPoint x: 296, startPoint y: 183, endPoint x: 299, endPoint y: 145, distance: 38.4
click at [299, 145] on div at bounding box center [321, 168] width 53 height 53
drag, startPoint x: 357, startPoint y: 215, endPoint x: 212, endPoint y: 196, distance: 146.1
click at [357, 215] on button "Apply" at bounding box center [352, 213] width 17 height 8
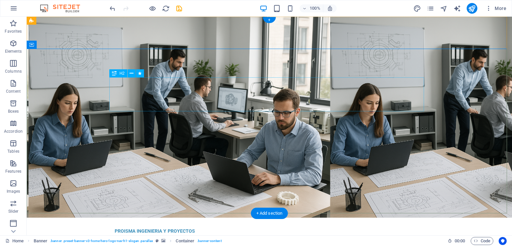
select select "move-bottom-to-top"
select select "s"
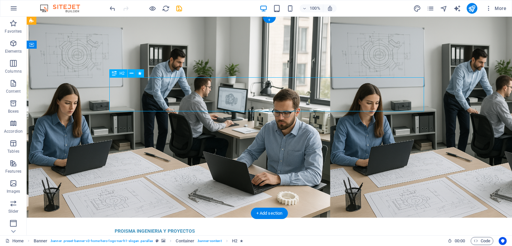
select select "onload"
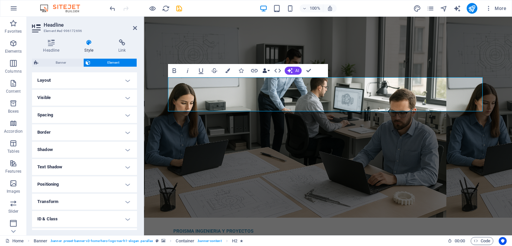
click at [270, 72] on button "Data Bindings" at bounding box center [265, 70] width 9 height 13
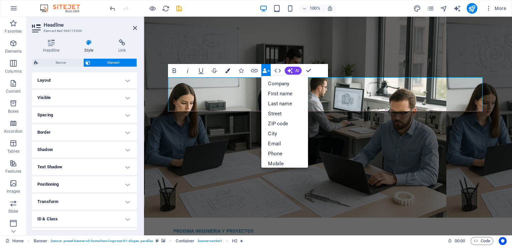
click at [225, 71] on icon "button" at bounding box center [227, 70] width 5 height 5
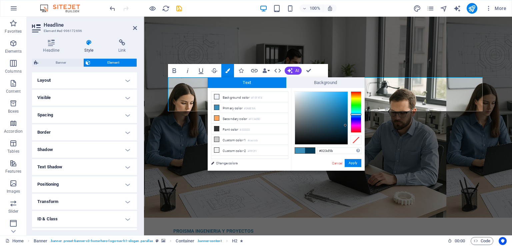
type input "#013c5b"
drag, startPoint x: 330, startPoint y: 105, endPoint x: 346, endPoint y: 125, distance: 26.0
click at [346, 125] on div at bounding box center [346, 125] width 2 height 2
click at [355, 163] on button "Apply" at bounding box center [352, 163] width 17 height 8
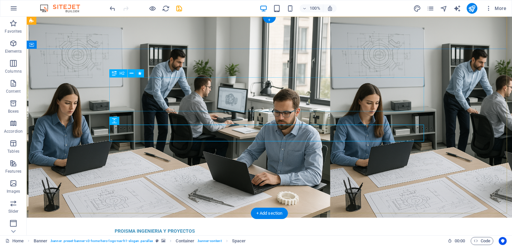
select select "move-bottom-to-top"
select select "s"
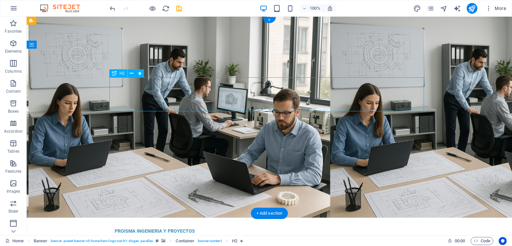
select select "s"
select select "onload"
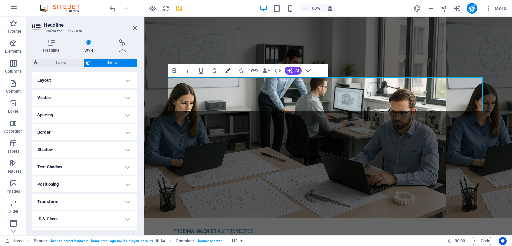
click at [229, 72] on icon "button" at bounding box center [227, 70] width 5 height 5
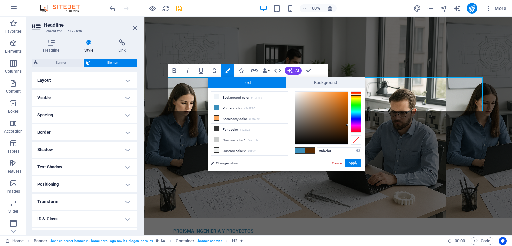
drag, startPoint x: 357, startPoint y: 114, endPoint x: 357, endPoint y: 95, distance: 19.6
click at [357, 95] on div at bounding box center [355, 95] width 11 height 2
type input "#a1510a"
drag, startPoint x: 346, startPoint y: 125, endPoint x: 344, endPoint y: 111, distance: 13.9
click at [344, 111] on div at bounding box center [343, 111] width 2 height 2
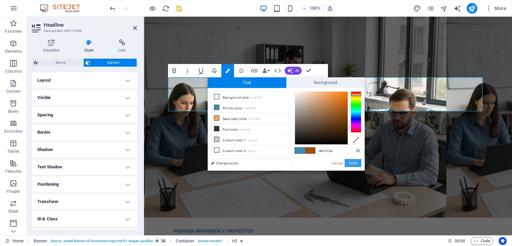
click at [355, 164] on button "Apply" at bounding box center [352, 163] width 17 height 8
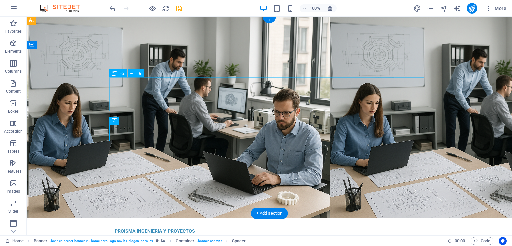
select select "move-bottom-to-top"
select select "s"
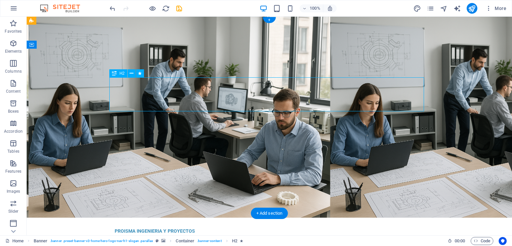
select select "onload"
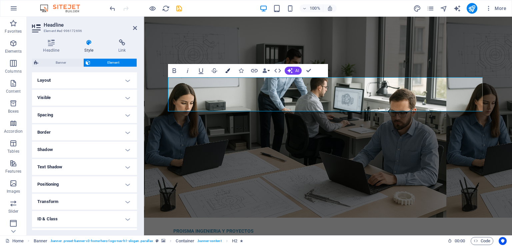
click at [227, 72] on icon "button" at bounding box center [227, 70] width 5 height 5
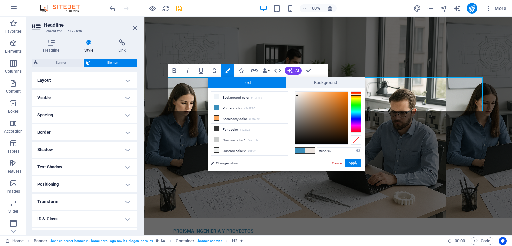
type input "#f0e9e3"
drag, startPoint x: 344, startPoint y: 109, endPoint x: 297, endPoint y: 95, distance: 48.9
click at [297, 95] on div at bounding box center [297, 94] width 2 height 2
click at [352, 164] on button "Apply" at bounding box center [352, 163] width 17 height 8
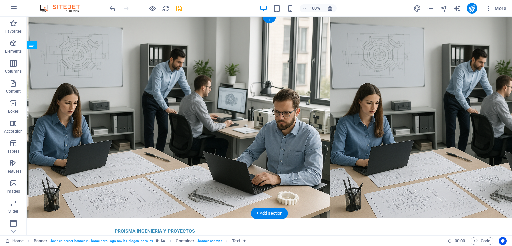
drag, startPoint x: 256, startPoint y: 149, endPoint x: 257, endPoint y: 136, distance: 13.1
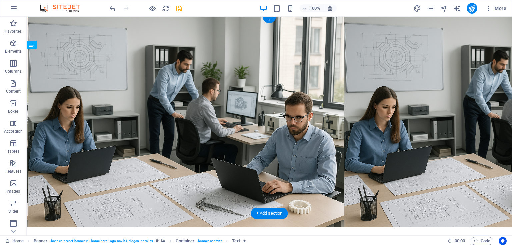
drag, startPoint x: 257, startPoint y: 138, endPoint x: 257, endPoint y: 141, distance: 3.7
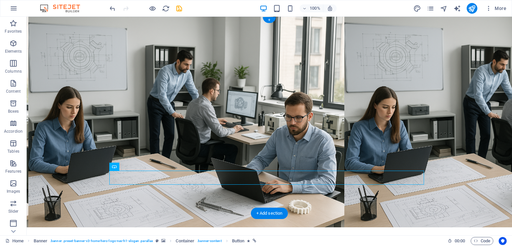
drag, startPoint x: 268, startPoint y: 181, endPoint x: 271, endPoint y: 178, distance: 4.7
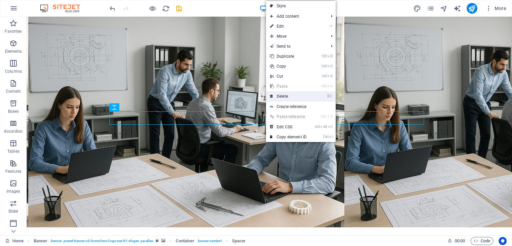
click at [287, 96] on link "⌦ Delete" at bounding box center [288, 96] width 45 height 10
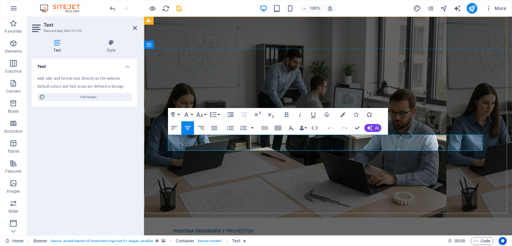
drag, startPoint x: 424, startPoint y: 146, endPoint x: 171, endPoint y: 135, distance: 254.0
click at [194, 116] on div "Paragraph Format Normal Heading 1 Heading 2 Heading 3 Heading 4 Heading 5 Headi…" at bounding box center [194, 114] width 53 height 13
click at [192, 114] on button "Font Family" at bounding box center [187, 114] width 13 height 13
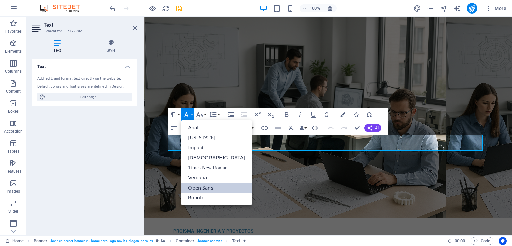
click at [192, 114] on button "Font Family" at bounding box center [187, 114] width 13 height 13
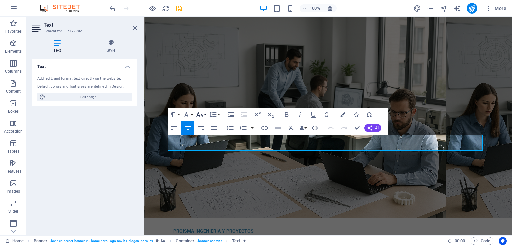
click at [206, 114] on button "Font Size" at bounding box center [200, 114] width 13 height 13
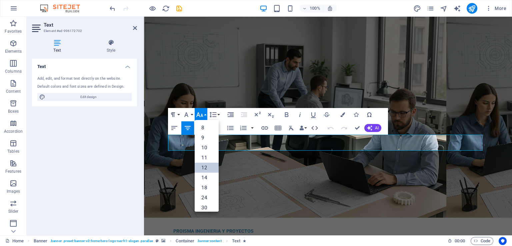
drag, startPoint x: 207, startPoint y: 167, endPoint x: 67, endPoint y: 151, distance: 141.2
click at [207, 167] on link "12" at bounding box center [206, 168] width 24 height 10
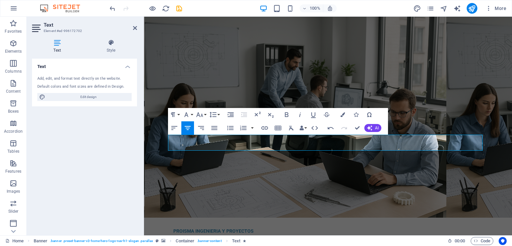
click at [207, 116] on div "Paragraph Format Normal Heading 1 Heading 2 Heading 3 Heading 4 Heading 5 Headi…" at bounding box center [194, 114] width 53 height 13
click at [206, 115] on button "Font Size" at bounding box center [200, 114] width 13 height 13
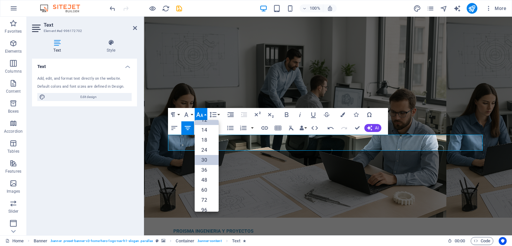
click at [208, 160] on link "30" at bounding box center [206, 160] width 24 height 10
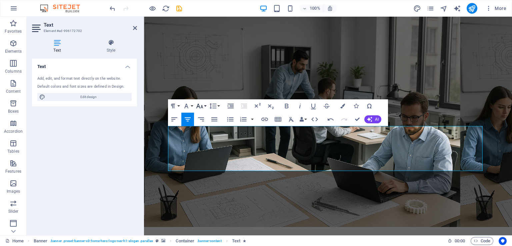
click at [204, 108] on button "Font Size" at bounding box center [200, 105] width 13 height 13
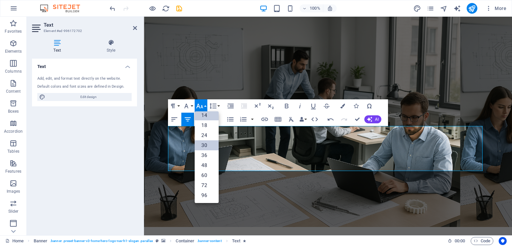
scroll to position [53, 0]
click at [208, 134] on link "24" at bounding box center [206, 136] width 24 height 10
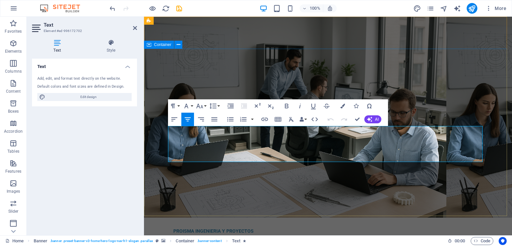
drag, startPoint x: 386, startPoint y: 156, endPoint x: 162, endPoint y: 135, distance: 225.5
click at [206, 106] on button "Font Size" at bounding box center [200, 105] width 13 height 13
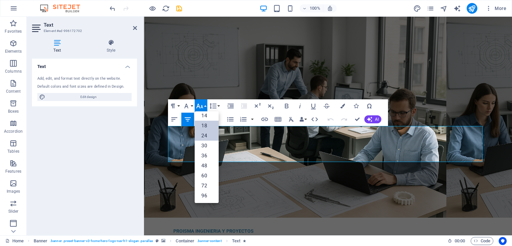
click at [208, 125] on link "18" at bounding box center [206, 126] width 24 height 10
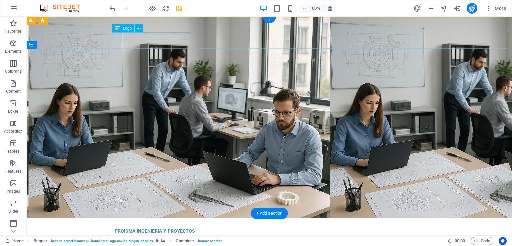
click at [139, 228] on div "PROISMA INGENIERIA Y PROYECTOS" at bounding box center [269, 231] width 309 height 6
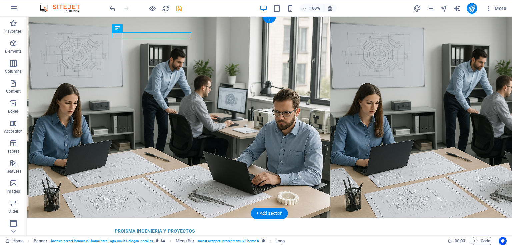
drag, startPoint x: 116, startPoint y: 36, endPoint x: 119, endPoint y: 37, distance: 3.5
click at [119, 228] on div "PROISMA INGENIERIA Y PROYECTOS" at bounding box center [269, 231] width 309 height 6
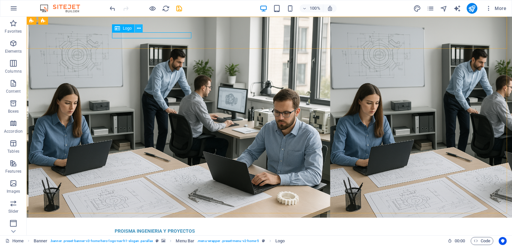
click at [137, 27] on icon at bounding box center [139, 28] width 4 height 7
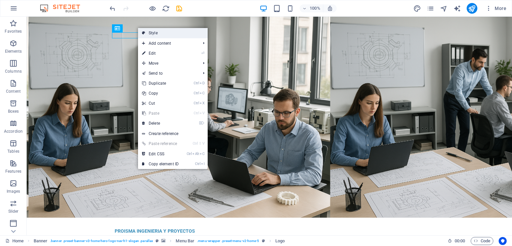
click at [161, 35] on link "Style" at bounding box center [173, 33] width 70 height 10
select select "rem"
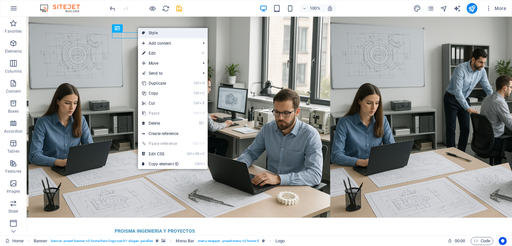
select select "preset-menu-v2-home-5"
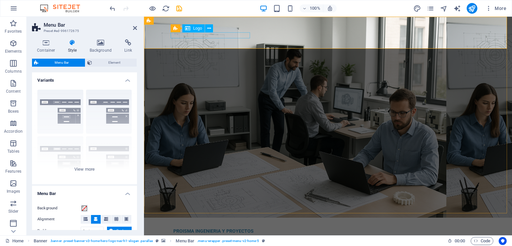
click at [190, 228] on div "PROISMA INGENIERIA Y PROYECTOS" at bounding box center [327, 231] width 309 height 6
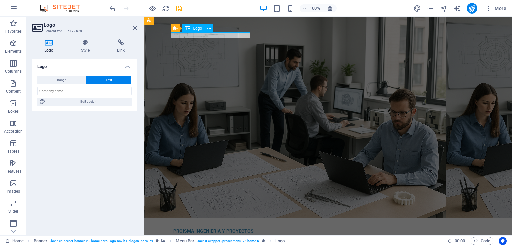
click at [213, 228] on div "PROISMA INGENIERIA Y PROYECTOS" at bounding box center [327, 231] width 309 height 6
click at [85, 46] on h4 "Style" at bounding box center [87, 46] width 36 height 14
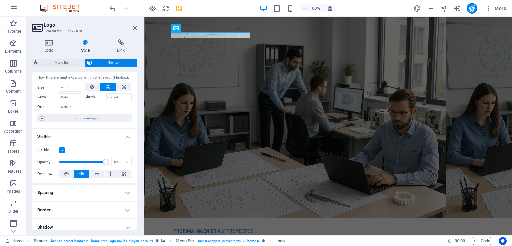
scroll to position [0, 0]
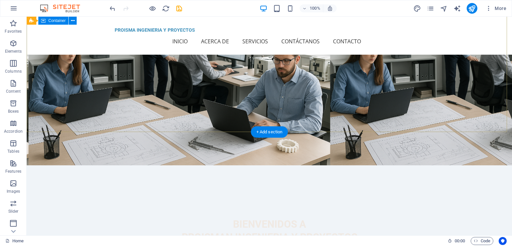
scroll to position [133, 0]
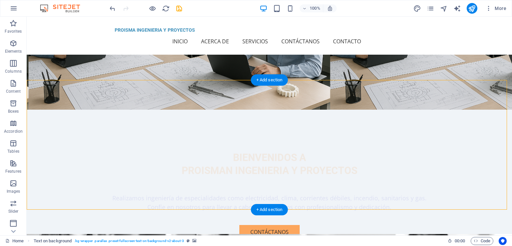
select select "%"
select select "rem"
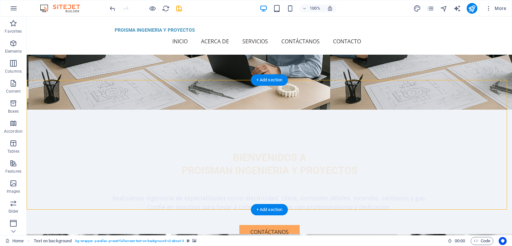
select select "px"
select select "preset-fullscreen-text-on-background-v2-about-3"
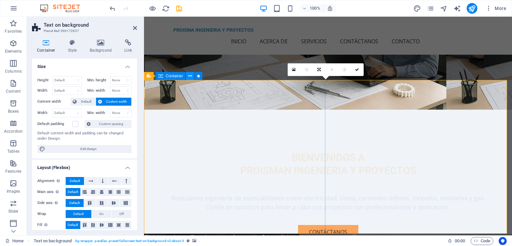
click at [190, 75] on icon at bounding box center [190, 76] width 4 height 7
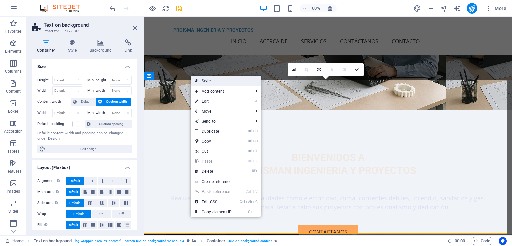
click at [206, 79] on link "Style" at bounding box center [226, 81] width 70 height 10
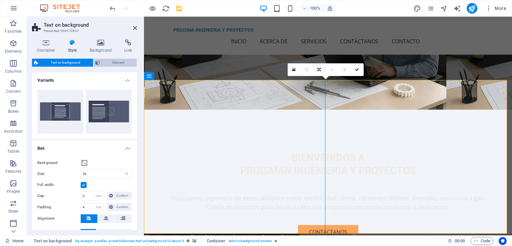
click at [124, 65] on span "Element" at bounding box center [118, 63] width 33 height 8
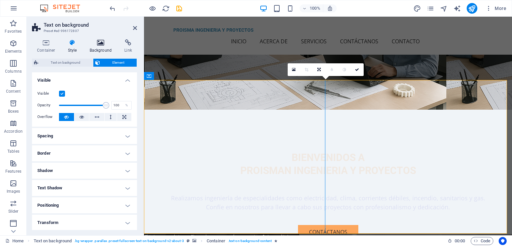
click at [103, 46] on icon at bounding box center [101, 42] width 32 height 7
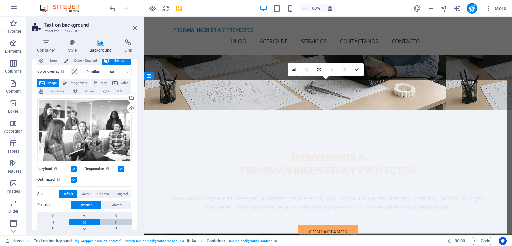
scroll to position [67, 0]
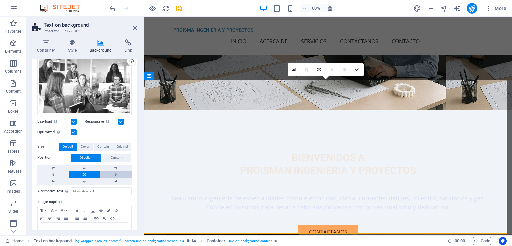
click at [114, 171] on link at bounding box center [115, 174] width 31 height 7
click at [318, 70] on icon at bounding box center [318, 70] width 3 height 4
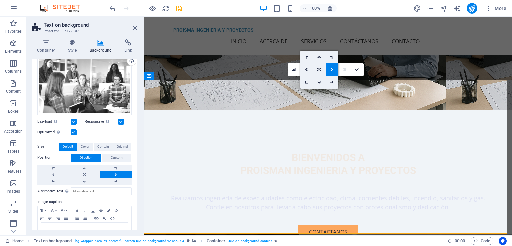
click at [332, 70] on icon at bounding box center [331, 70] width 3 height 4
click at [294, 68] on icon at bounding box center [294, 69] width 4 height 5
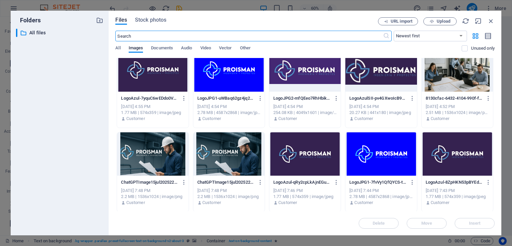
scroll to position [95, 0]
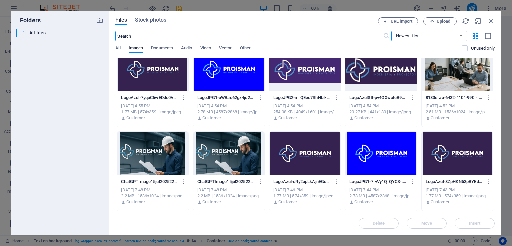
click at [230, 156] on div at bounding box center [228, 153] width 71 height 43
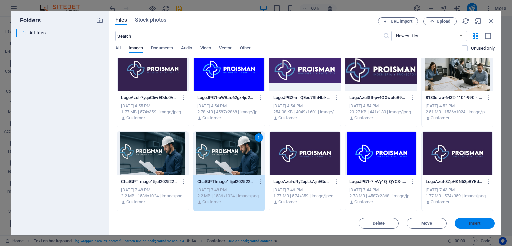
drag, startPoint x: 326, startPoint y: 205, endPoint x: 471, endPoint y: 222, distance: 146.2
click at [471, 222] on span "Insert" at bounding box center [475, 223] width 12 height 4
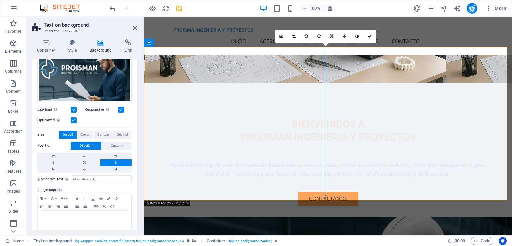
scroll to position [84, 0]
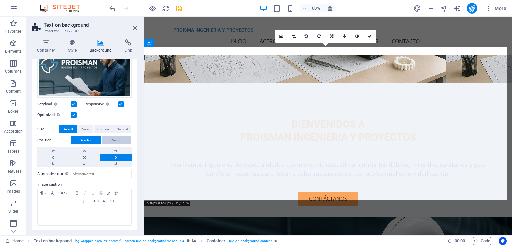
click at [119, 136] on span "Custom" at bounding box center [117, 140] width 12 height 8
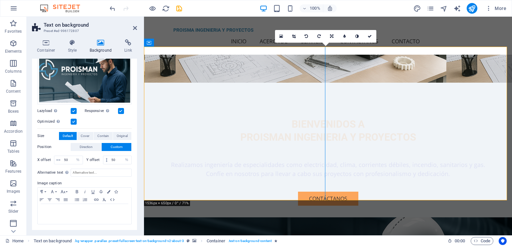
scroll to position [76, 0]
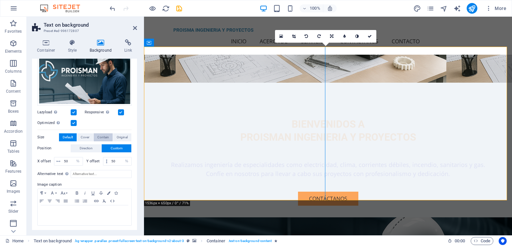
click at [100, 135] on span "Contain" at bounding box center [103, 137] width 12 height 8
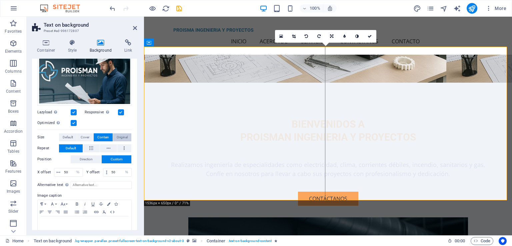
click at [117, 135] on span "Original" at bounding box center [122, 137] width 11 height 8
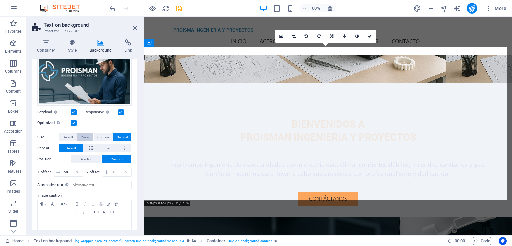
click at [89, 135] on button "Cover" at bounding box center [85, 137] width 16 height 8
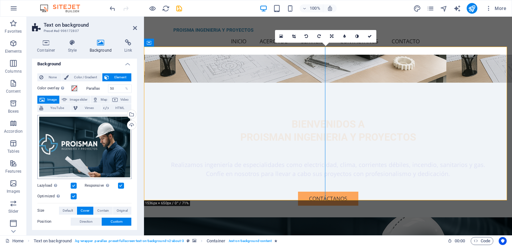
scroll to position [0, 0]
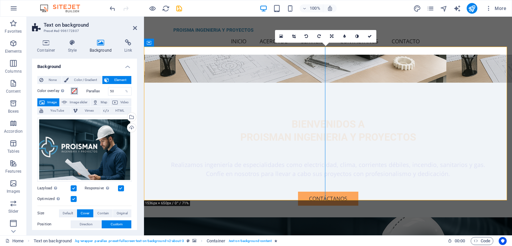
click at [73, 91] on span at bounding box center [74, 90] width 5 height 5
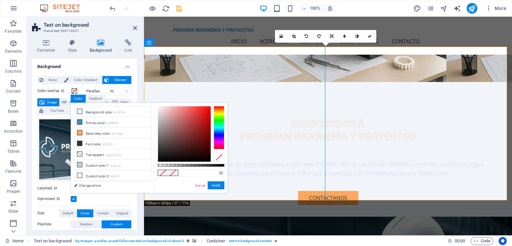
scroll to position [167, 0]
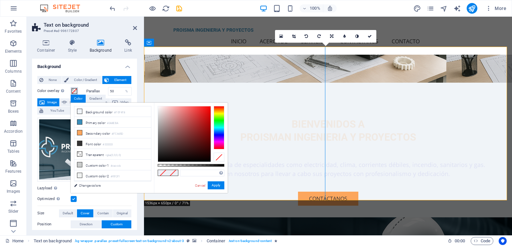
click at [75, 90] on span at bounding box center [74, 90] width 5 height 5
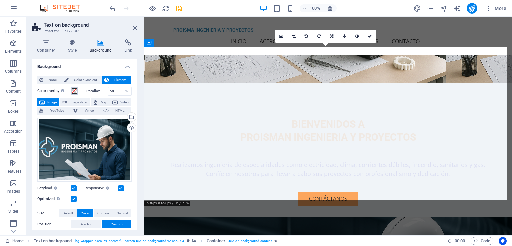
click at [75, 90] on span at bounding box center [74, 90] width 5 height 5
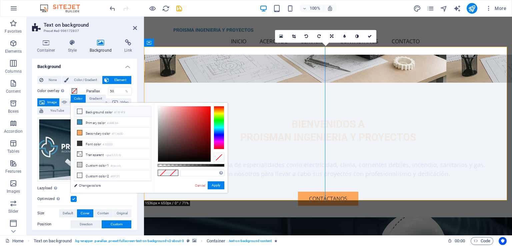
click at [97, 112] on li "Background color #F0F4F8" at bounding box center [112, 111] width 77 height 11
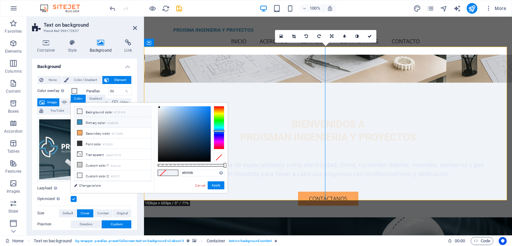
click at [93, 120] on li "Primary color #3A8EBA" at bounding box center [112, 122] width 77 height 11
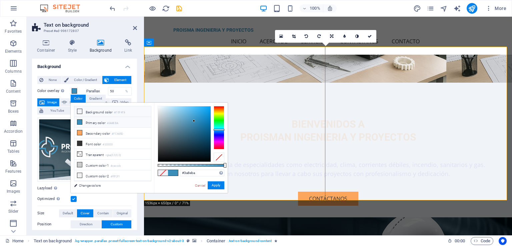
click at [92, 115] on li "Background color #F0F4F8" at bounding box center [112, 111] width 77 height 11
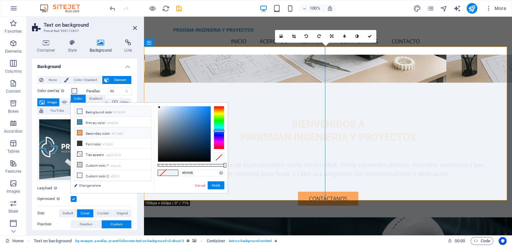
click at [93, 136] on li "Secondary color #FCA65D" at bounding box center [112, 133] width 77 height 11
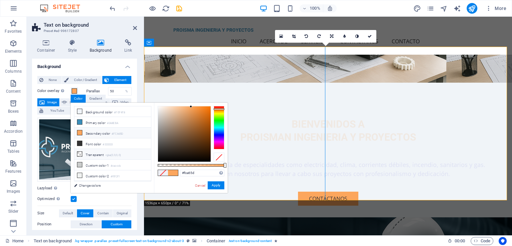
click at [93, 154] on li "Transparent rgba(0,0,0,.0)" at bounding box center [112, 154] width 77 height 11
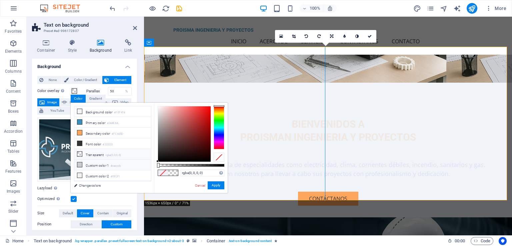
click at [93, 166] on li "Custom color 1 #cacccb" at bounding box center [112, 165] width 77 height 11
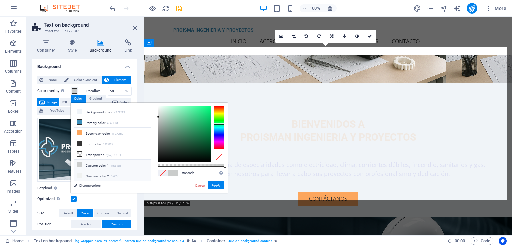
click at [93, 175] on li "Custom color 2 #f0f2f1" at bounding box center [112, 175] width 77 height 11
click at [94, 154] on li "Transparent rgba(0,0,0,.0)" at bounding box center [112, 154] width 77 height 11
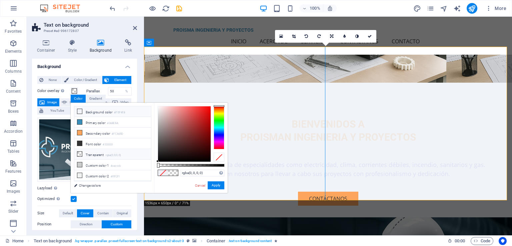
click at [95, 112] on li "Background color #F0F4F8" at bounding box center [112, 111] width 77 height 11
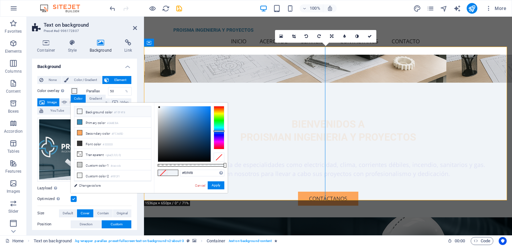
click at [95, 111] on li "Background color #F0F4F8" at bounding box center [112, 111] width 77 height 11
click at [75, 92] on span at bounding box center [74, 90] width 5 height 5
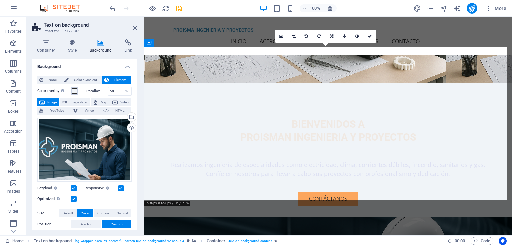
click at [75, 90] on span at bounding box center [74, 90] width 5 height 5
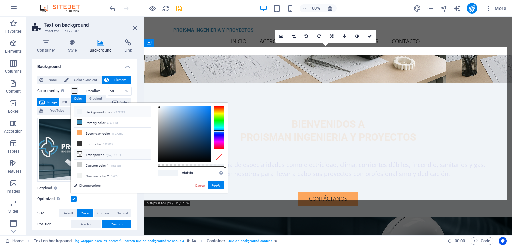
click at [93, 152] on li "Transparent rgba(0,0,0,.0)" at bounding box center [112, 154] width 77 height 11
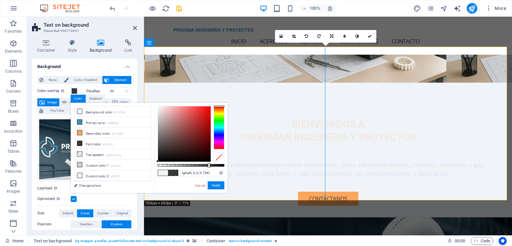
type input "rgba(0, 0, 0, 0.731)"
drag, startPoint x: 159, startPoint y: 166, endPoint x: 206, endPoint y: 166, distance: 47.6
click at [206, 166] on div at bounding box center [206, 165] width 3 height 5
click at [220, 187] on button "Apply" at bounding box center [215, 185] width 17 height 8
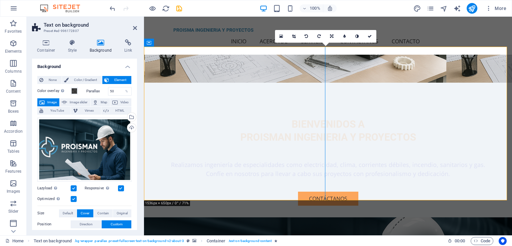
click at [132, 26] on h2 "Text on background" at bounding box center [90, 25] width 93 height 6
click at [135, 30] on icon at bounding box center [135, 27] width 4 height 5
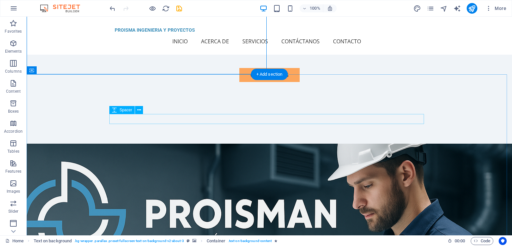
scroll to position [300, 0]
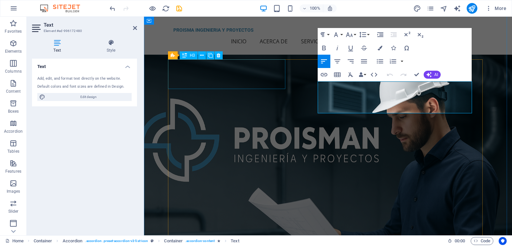
drag, startPoint x: 405, startPoint y: 109, endPoint x: 282, endPoint y: 79, distance: 126.2
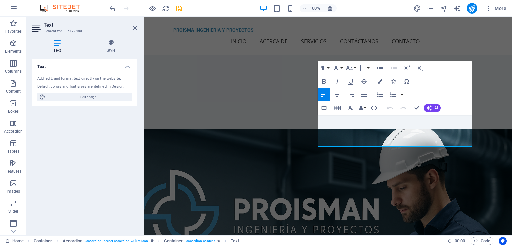
scroll to position [324, 0]
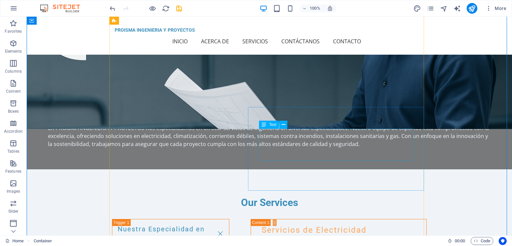
scroll to position [500, 0]
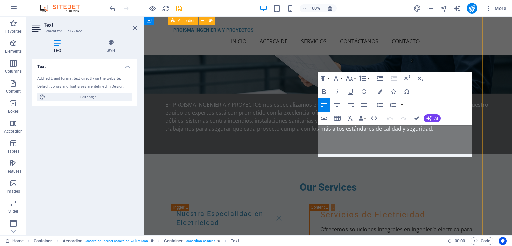
drag, startPoint x: 361, startPoint y: 152, endPoint x: 301, endPoint y: 130, distance: 63.5
click at [432, 119] on button "AI" at bounding box center [431, 118] width 17 height 8
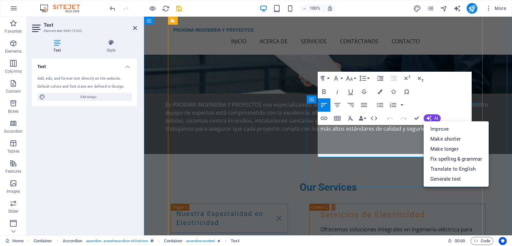
drag, startPoint x: 384, startPoint y: 129, endPoint x: 315, endPoint y: 132, distance: 68.7
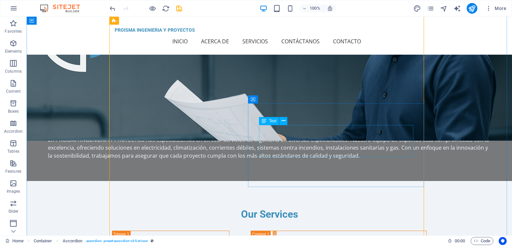
scroll to position [466, 0]
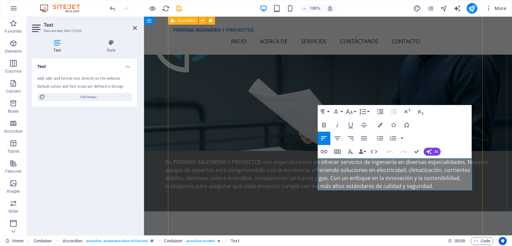
scroll to position [490, 0]
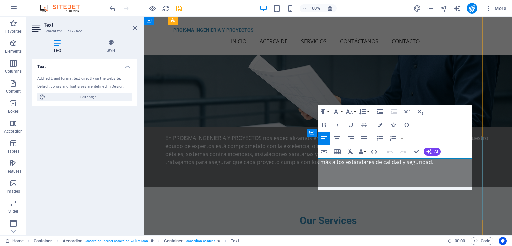
drag, startPoint x: 416, startPoint y: 172, endPoint x: 455, endPoint y: 171, distance: 39.0
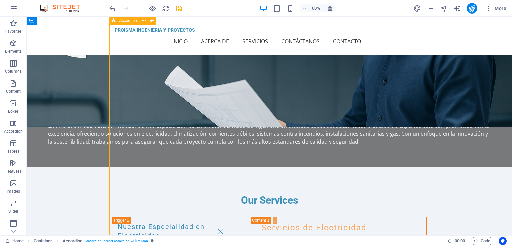
scroll to position [466, 0]
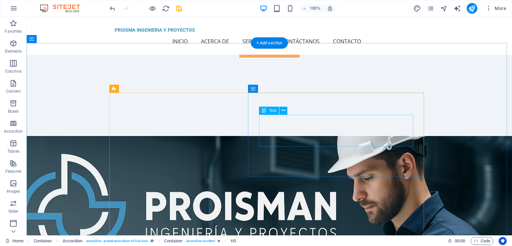
scroll to position [300, 0]
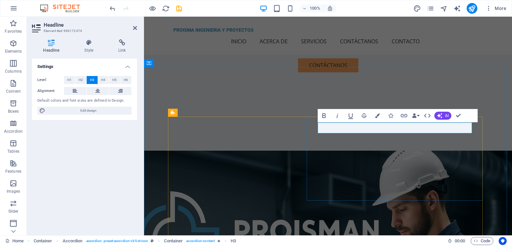
drag, startPoint x: 368, startPoint y: 130, endPoint x: 318, endPoint y: 131, distance: 49.3
drag, startPoint x: 422, startPoint y: 127, endPoint x: 295, endPoint y: 127, distance: 126.9
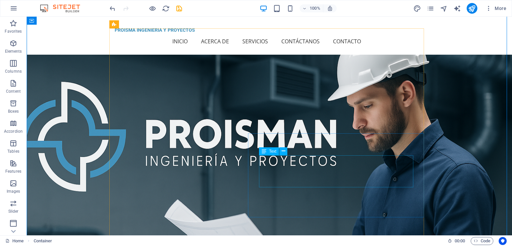
scroll to position [366, 0]
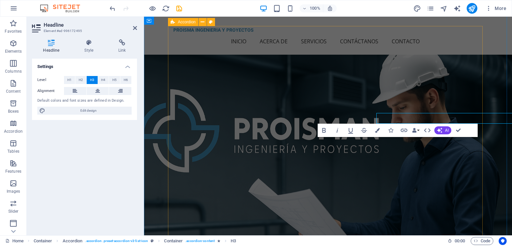
scroll to position [390, 0]
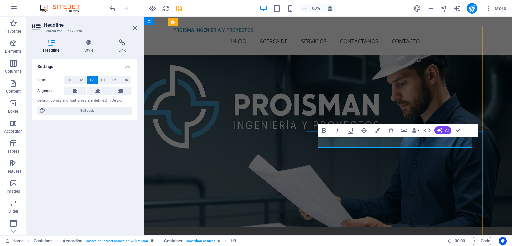
drag, startPoint x: 372, startPoint y: 143, endPoint x: 289, endPoint y: 147, distance: 83.0
drag, startPoint x: 416, startPoint y: 143, endPoint x: 309, endPoint y: 144, distance: 107.2
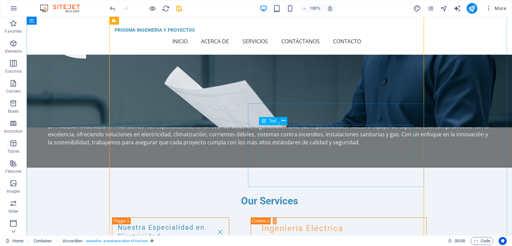
scroll to position [500, 0]
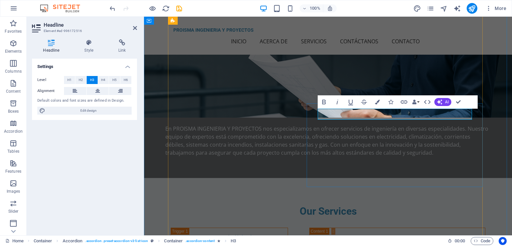
scroll to position [524, 0]
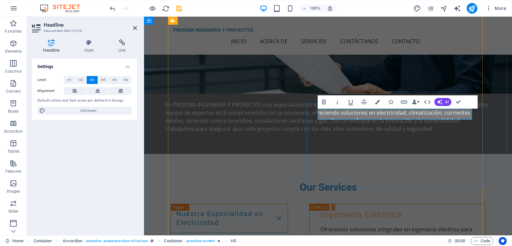
drag, startPoint x: 369, startPoint y: 114, endPoint x: 308, endPoint y: 116, distance: 61.3
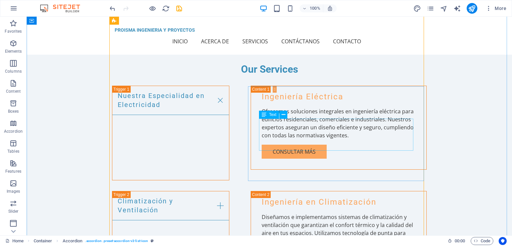
scroll to position [633, 0]
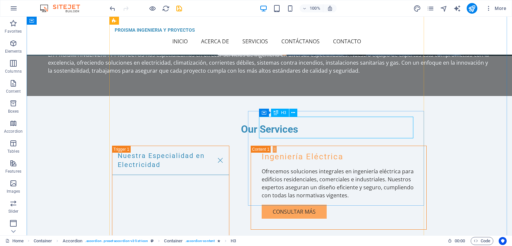
scroll to position [533, 0]
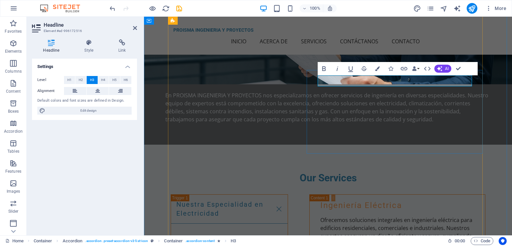
scroll to position [557, 0]
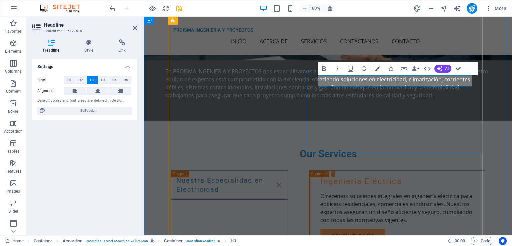
drag, startPoint x: 357, startPoint y: 83, endPoint x: 306, endPoint y: 84, distance: 50.6
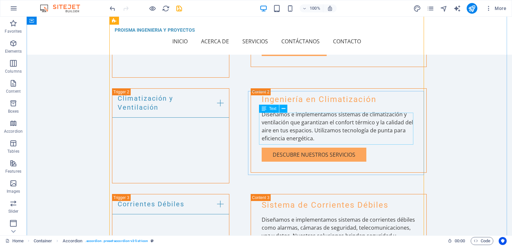
scroll to position [733, 0]
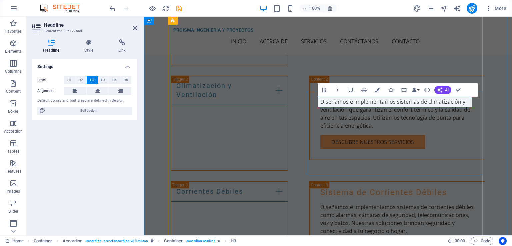
drag, startPoint x: 355, startPoint y: 103, endPoint x: 295, endPoint y: 103, distance: 59.6
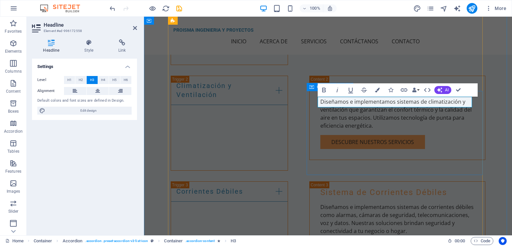
drag, startPoint x: 357, startPoint y: 102, endPoint x: 308, endPoint y: 104, distance: 49.7
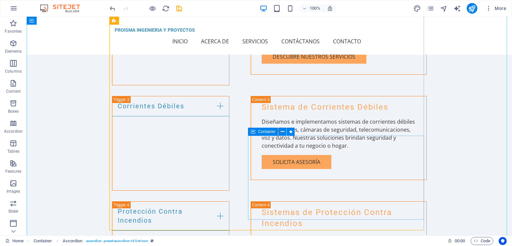
scroll to position [833, 0]
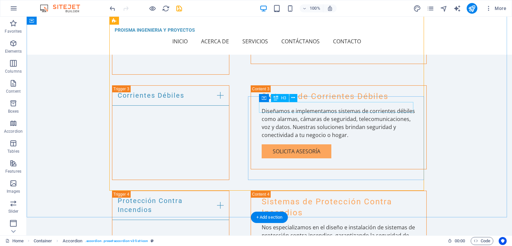
click at [231, 135] on div "Nuestra Especialidad en Electricidad Ingeniería Eléctrica Ofrecemos soluciones …" at bounding box center [269, 190] width 314 height 632
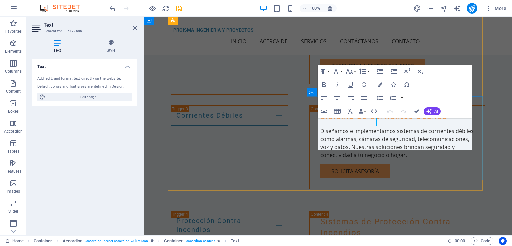
scroll to position [857, 0]
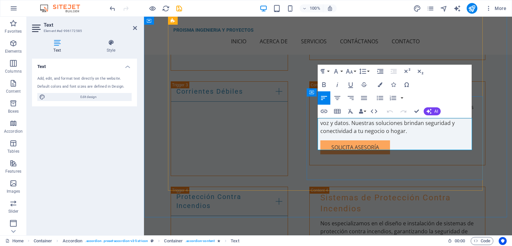
drag, startPoint x: 379, startPoint y: 123, endPoint x: 346, endPoint y: 125, distance: 32.7
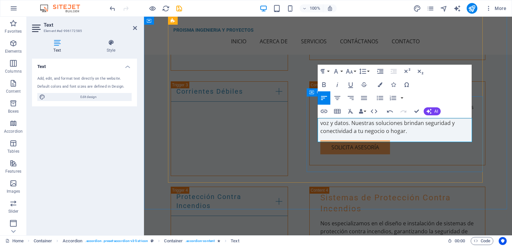
drag, startPoint x: 346, startPoint y: 123, endPoint x: 308, endPoint y: 123, distance: 37.3
click at [261, 154] on div "Nuestra Especialidad en Electricidad Ingeniería Eléctrica Ofrecemos soluciones …" at bounding box center [328, 186] width 314 height 632
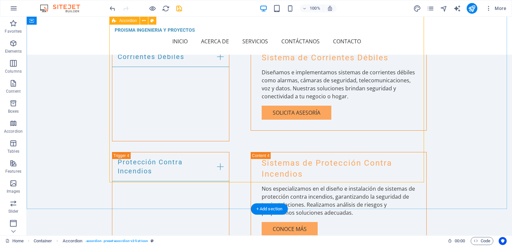
scroll to position [933, 0]
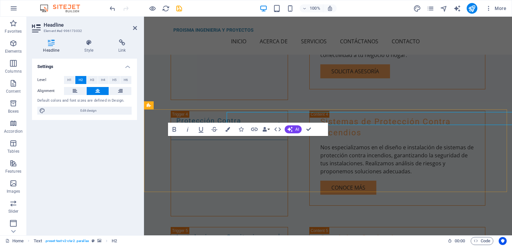
scroll to position [956, 0]
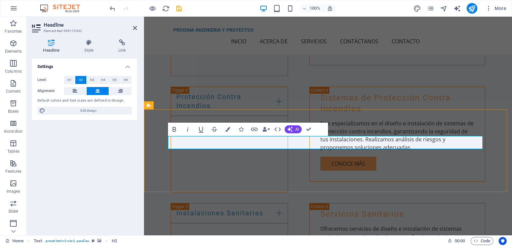
click at [427, 97] on div "Our Services Nuestra Especialidad en Electricidad Ingeniería Eléctrica Ofrecemo…" at bounding box center [328, 75] width 368 height 709
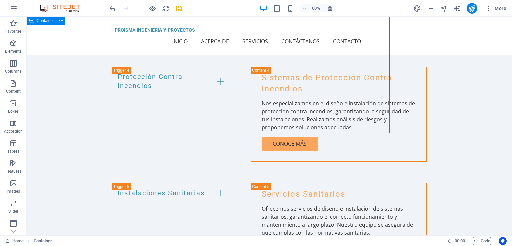
scroll to position [933, 0]
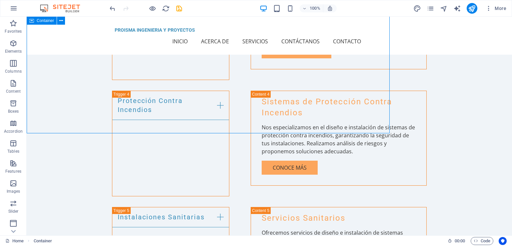
click at [427, 97] on div "Our Services Nuestra Especialidad en Electricidad Ingeniería Eléctrica Ofrecemo…" at bounding box center [269, 79] width 485 height 709
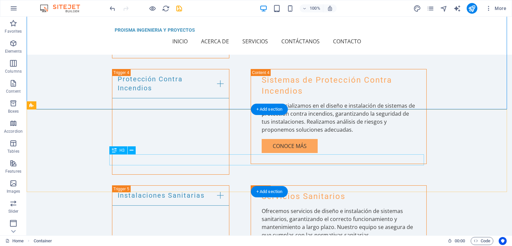
scroll to position [966, 0]
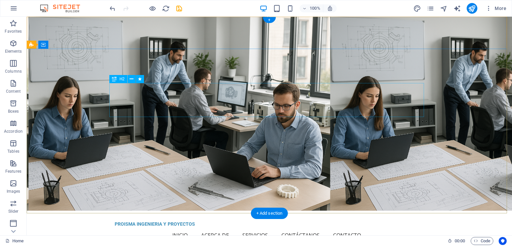
scroll to position [0, 0]
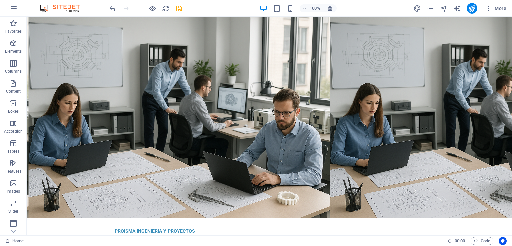
click at [147, 4] on div at bounding box center [145, 8] width 75 height 11
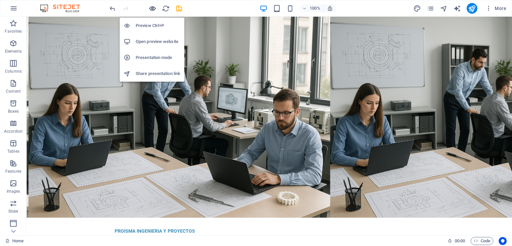
click at [151, 10] on icon "button" at bounding box center [153, 9] width 8 height 8
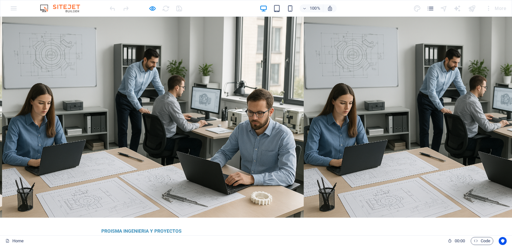
click at [353, 234] on link "Contacto" at bounding box center [335, 242] width 33 height 16
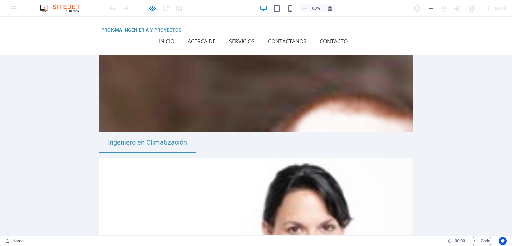
scroll to position [1263, 0]
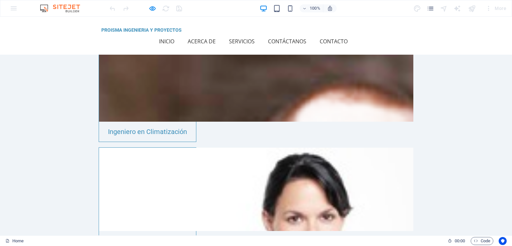
click at [311, 39] on link "Contáctanos" at bounding box center [290, 41] width 44 height 16
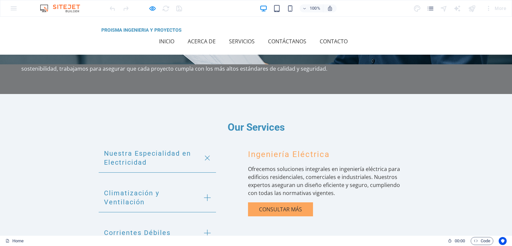
scroll to position [549, 0]
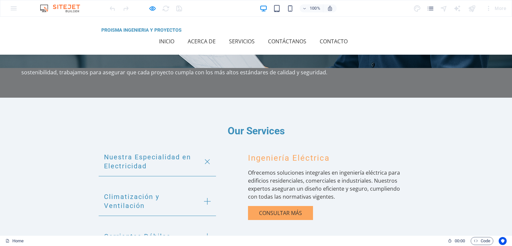
click at [260, 36] on link "Servicios" at bounding box center [244, 41] width 31 height 16
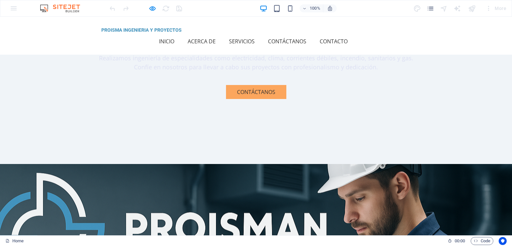
click at [221, 37] on link "Acerca de" at bounding box center [204, 41] width 33 height 16
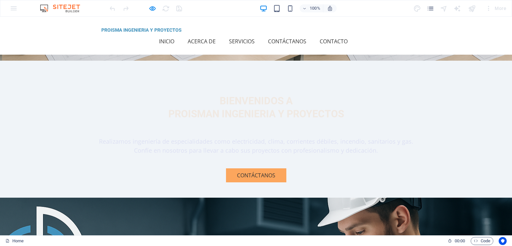
scroll to position [165, 0]
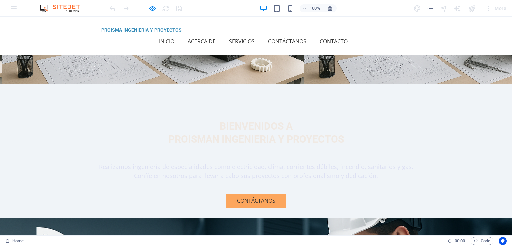
click at [260, 34] on link "Servicios" at bounding box center [244, 41] width 31 height 16
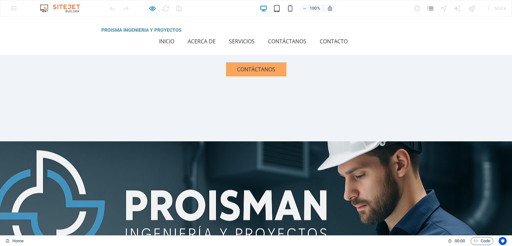
scroll to position [306, 0]
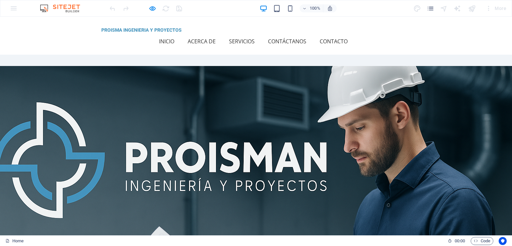
scroll to position [373, 0]
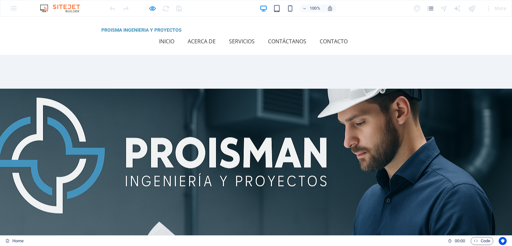
scroll to position [389, 0]
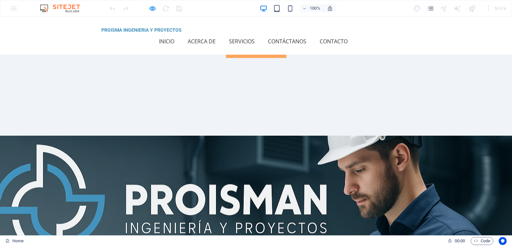
scroll to position [289, 0]
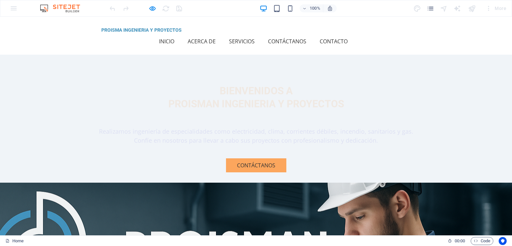
scroll to position [133, 0]
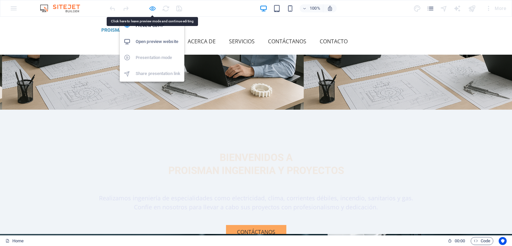
click at [151, 6] on icon "button" at bounding box center [153, 9] width 8 height 8
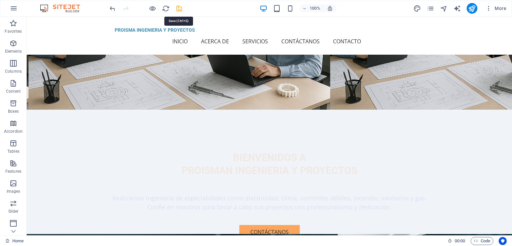
click at [181, 11] on icon "save" at bounding box center [179, 9] width 8 height 8
checkbox input "false"
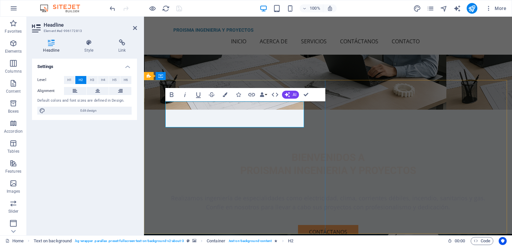
drag, startPoint x: 235, startPoint y: 120, endPoint x: 150, endPoint y: 108, distance: 85.8
click at [172, 96] on icon "button" at bounding box center [172, 94] width 4 height 5
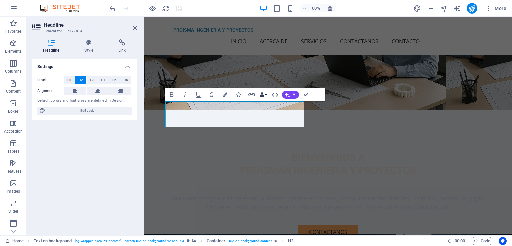
click at [267, 95] on button "Data Bindings" at bounding box center [262, 94] width 9 height 13
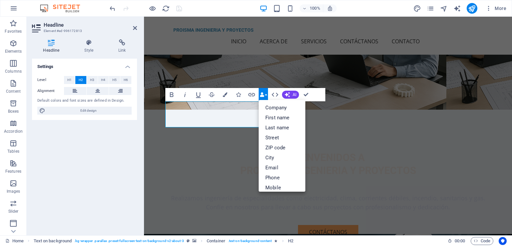
click at [267, 95] on button "Data Bindings" at bounding box center [262, 94] width 9 height 13
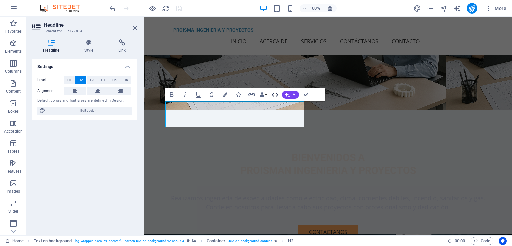
click at [273, 95] on icon "button" at bounding box center [275, 95] width 8 height 8
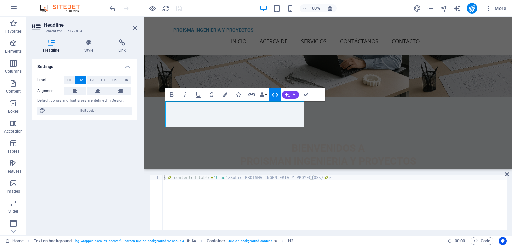
click at [277, 95] on icon "button" at bounding box center [274, 95] width 7 height 4
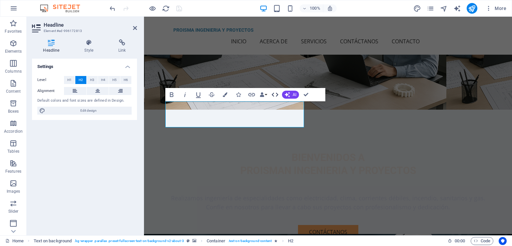
click at [270, 95] on button "HTML" at bounding box center [274, 94] width 13 height 13
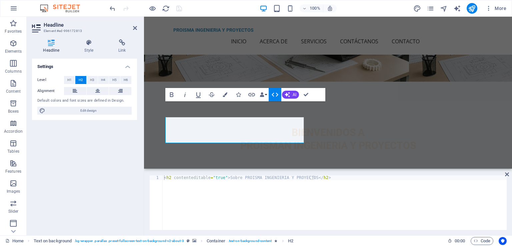
scroll to position [118, 0]
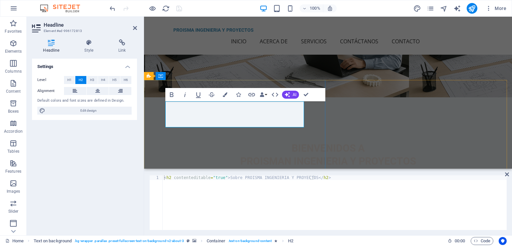
drag, startPoint x: 230, startPoint y: 117, endPoint x: 212, endPoint y: 118, distance: 18.0
click at [92, 78] on span "H3" at bounding box center [92, 80] width 4 height 8
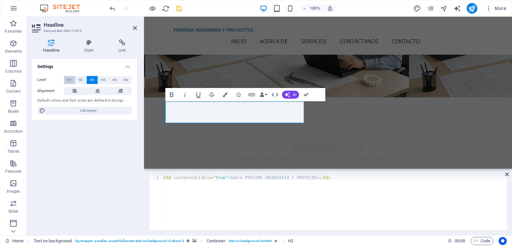
click at [71, 80] on span "H1" at bounding box center [69, 80] width 4 height 8
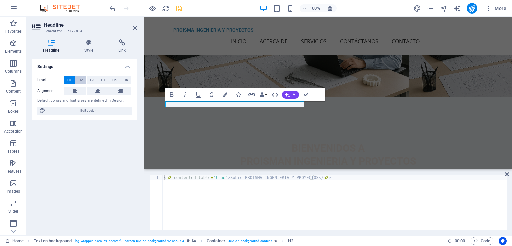
click at [80, 80] on span "H2" at bounding box center [81, 80] width 4 height 8
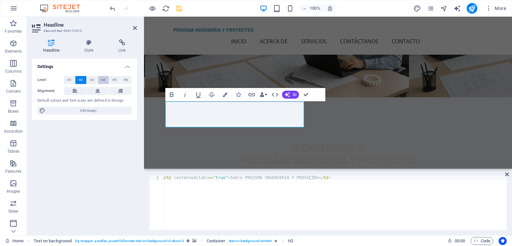
click at [109, 80] on button "H4" at bounding box center [103, 80] width 11 height 8
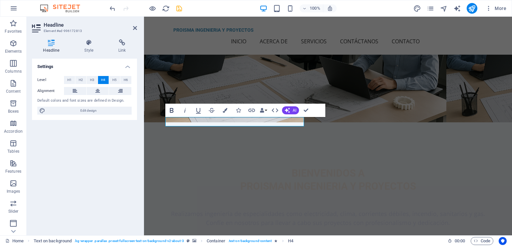
click at [171, 110] on icon "button" at bounding box center [172, 110] width 4 height 5
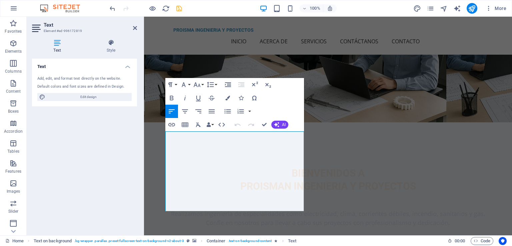
drag, startPoint x: 217, startPoint y: 207, endPoint x: 141, endPoint y: 139, distance: 102.1
click at [216, 84] on button "Line Height" at bounding box center [211, 84] width 13 height 13
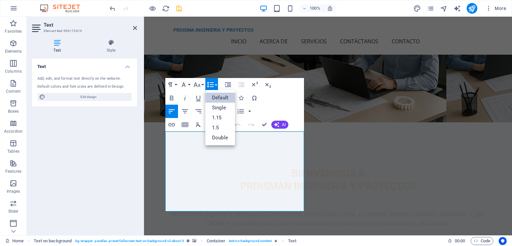
scroll to position [0, 0]
click at [216, 84] on button "Line Height" at bounding box center [211, 84] width 13 height 13
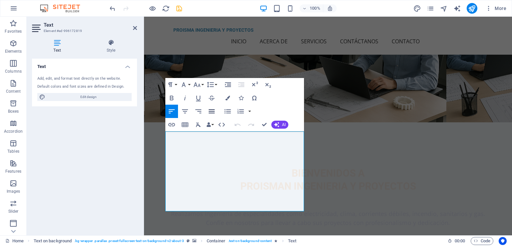
click at [212, 113] on icon "button" at bounding box center [211, 111] width 8 height 8
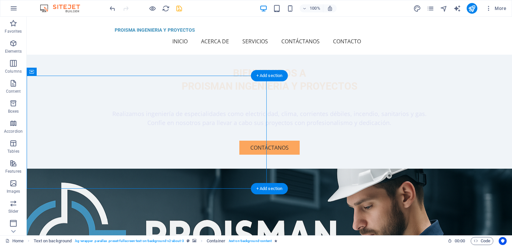
scroll to position [51, 0]
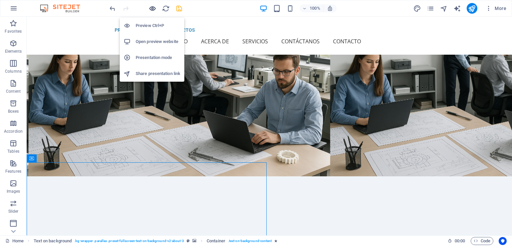
click at [153, 6] on icon "button" at bounding box center [153, 9] width 8 height 8
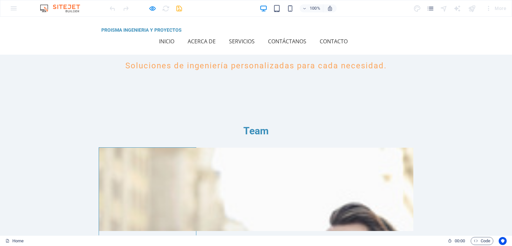
scroll to position [1032, 0]
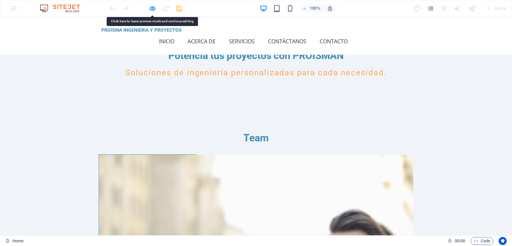
drag, startPoint x: 135, startPoint y: 126, endPoint x: 131, endPoint y: 120, distance: 7.2
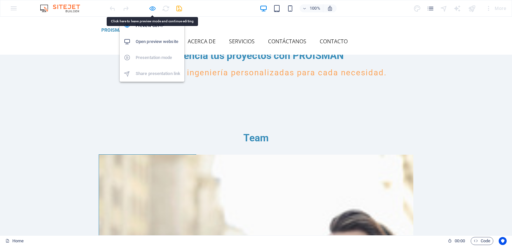
click at [153, 7] on icon "button" at bounding box center [153, 9] width 8 height 8
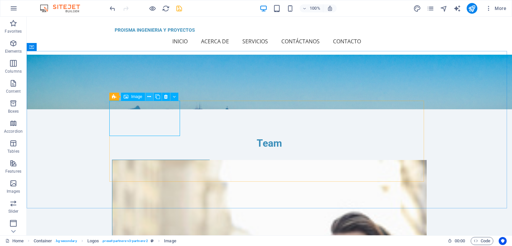
click at [148, 97] on icon at bounding box center [149, 96] width 4 height 7
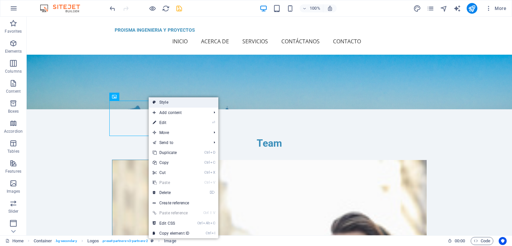
drag, startPoint x: 164, startPoint y: 101, endPoint x: 45, endPoint y: 90, distance: 119.1
click at [164, 101] on link "Style" at bounding box center [184, 102] width 70 height 10
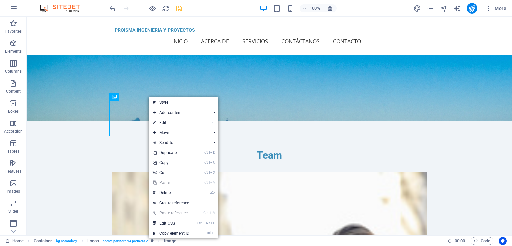
select select "rem"
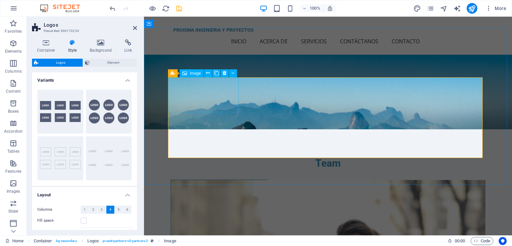
scroll to position [1487, 0]
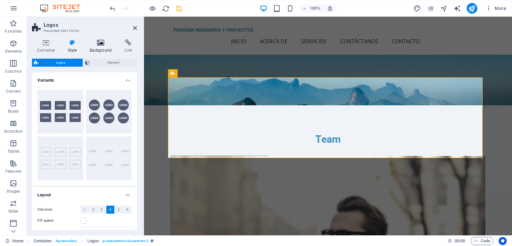
click at [104, 44] on icon at bounding box center [101, 42] width 32 height 7
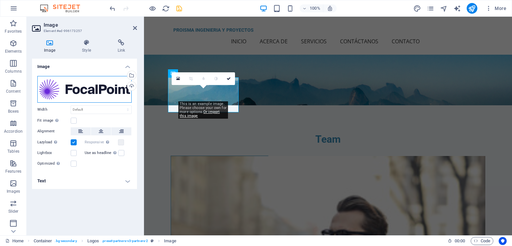
click at [108, 89] on div "Drag files here, click to choose files or select files from Files or our free s…" at bounding box center [84, 89] width 94 height 27
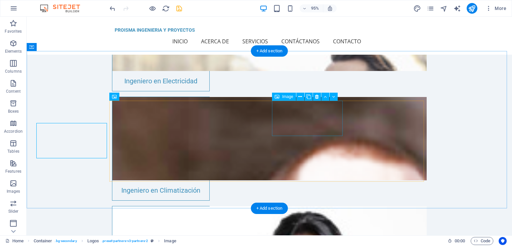
scroll to position [1463, 0]
